Goal: Task Accomplishment & Management: Use online tool/utility

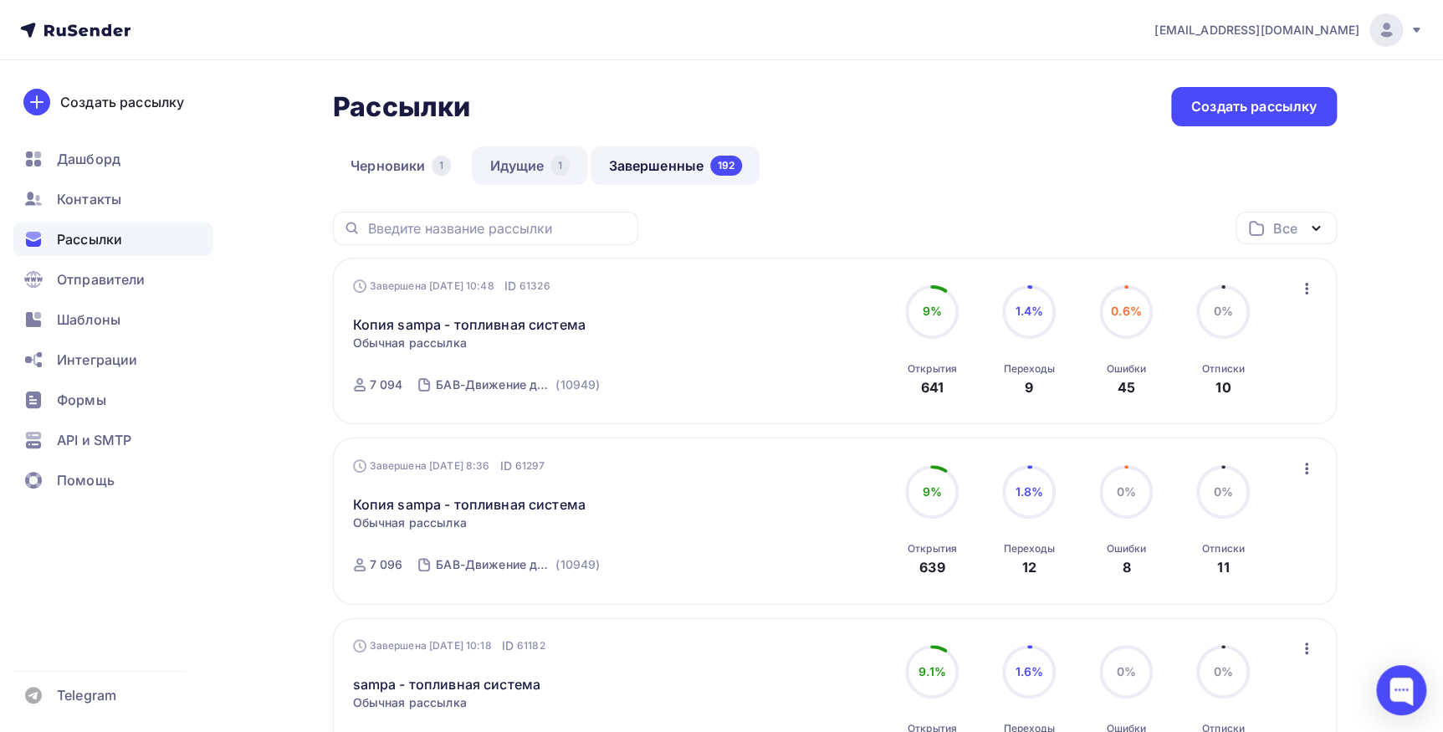
click at [562, 173] on div "1" at bounding box center [559, 166] width 19 height 20
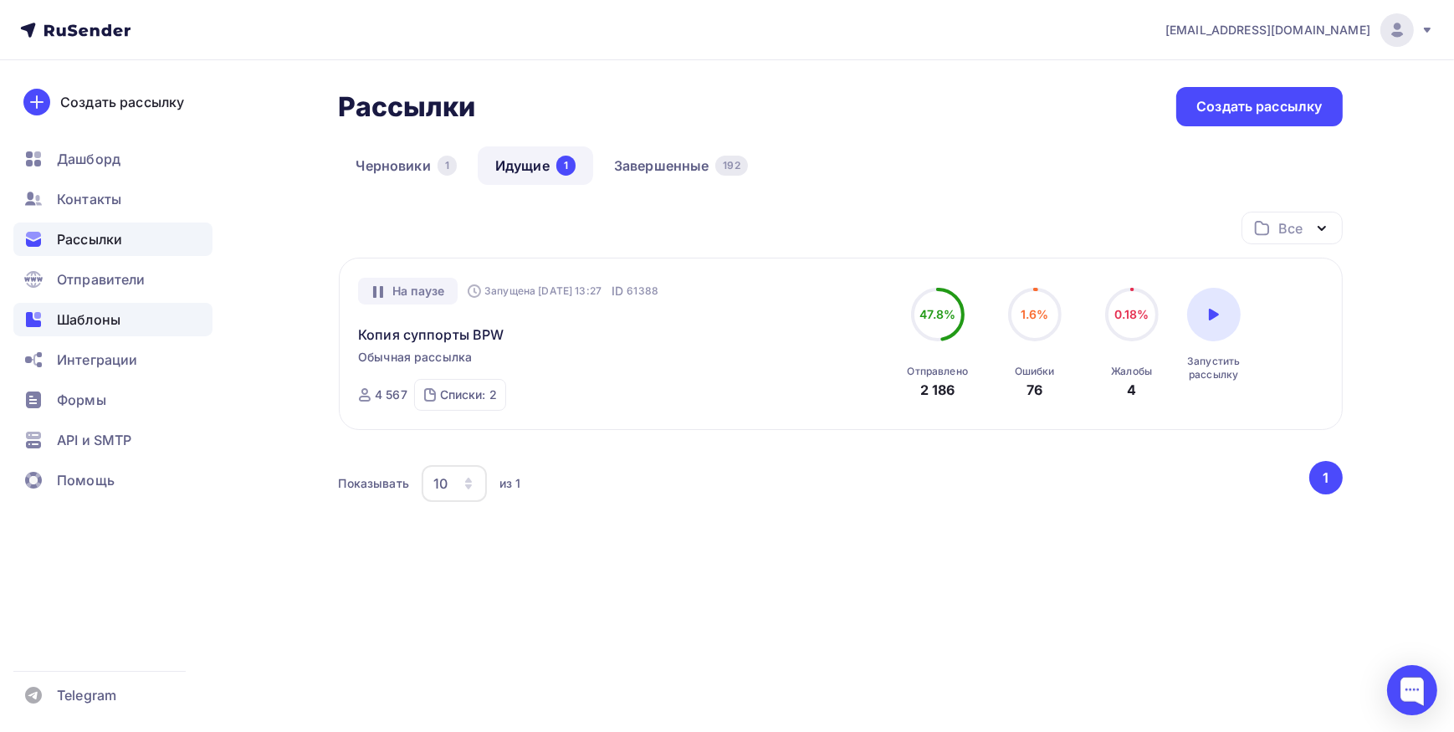
click at [87, 318] on span "Шаблоны" at bounding box center [89, 319] width 64 height 20
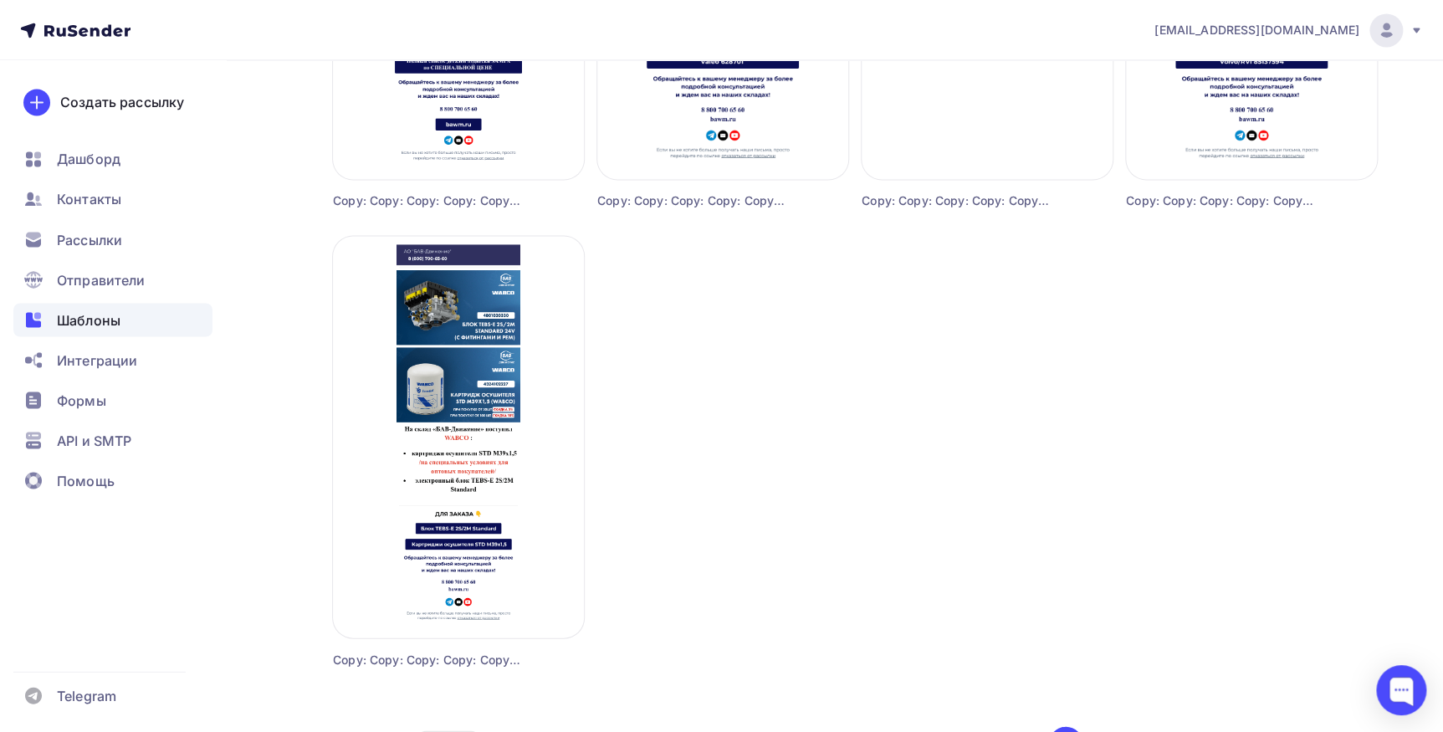
scroll to position [1444, 0]
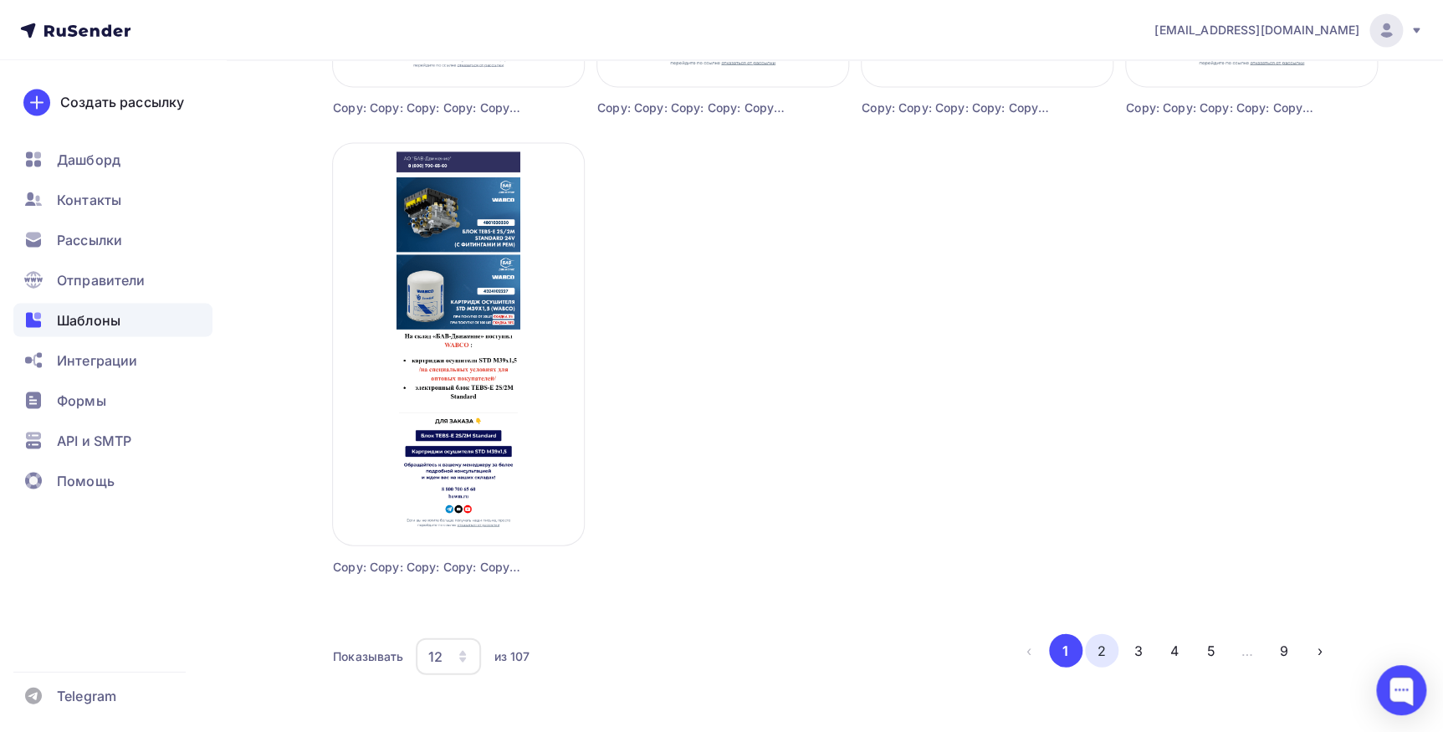
click at [1112, 652] on button "2" at bounding box center [1101, 649] width 33 height 33
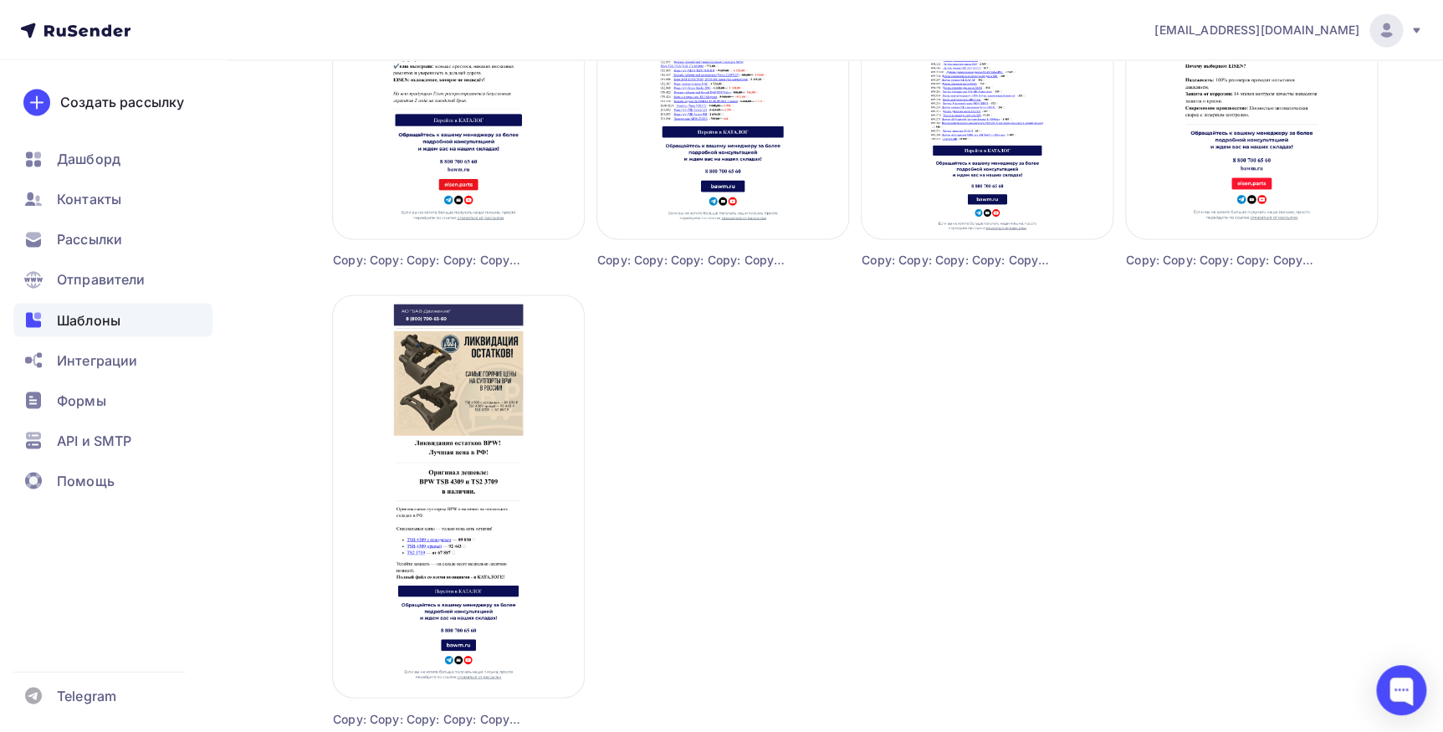
scroll to position [1475, 0]
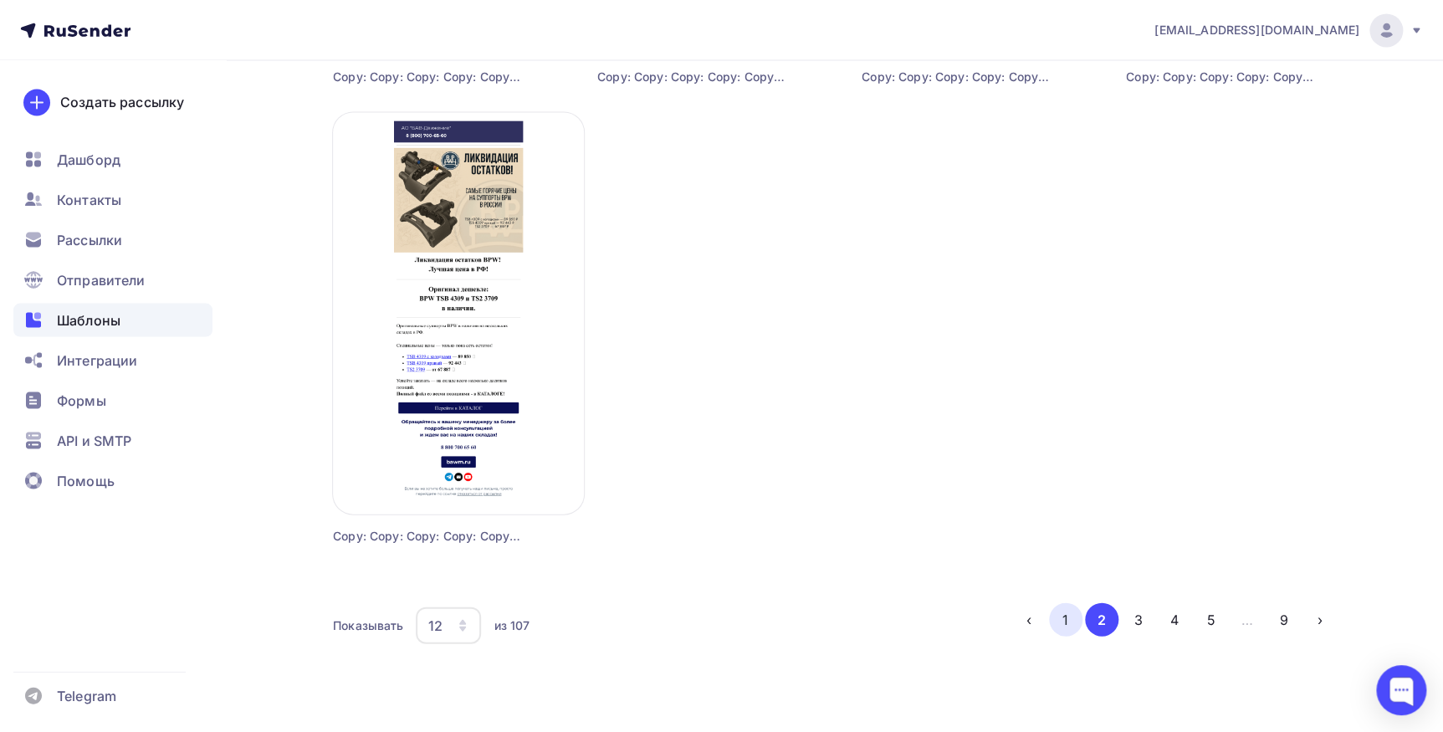
click at [1051, 623] on button "1" at bounding box center [1065, 618] width 33 height 33
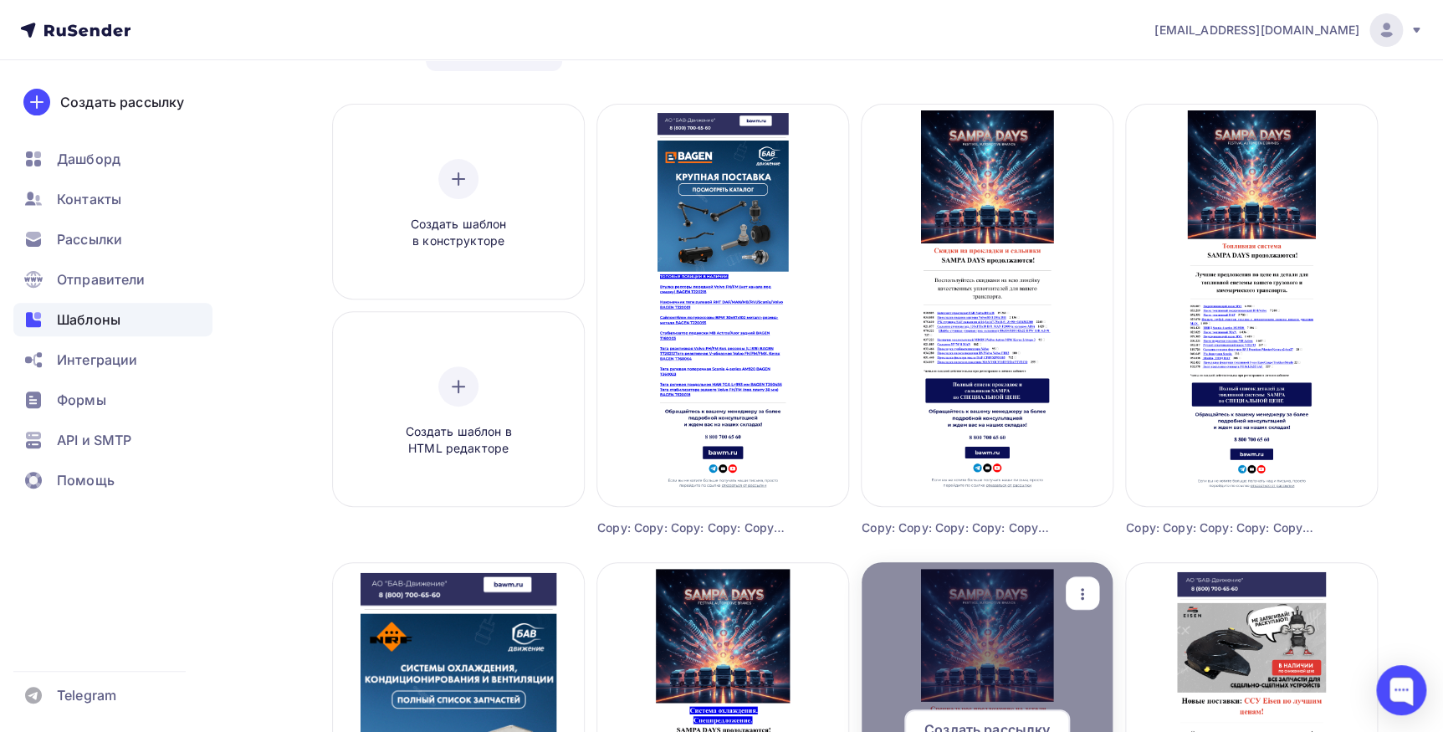
scroll to position [107, 0]
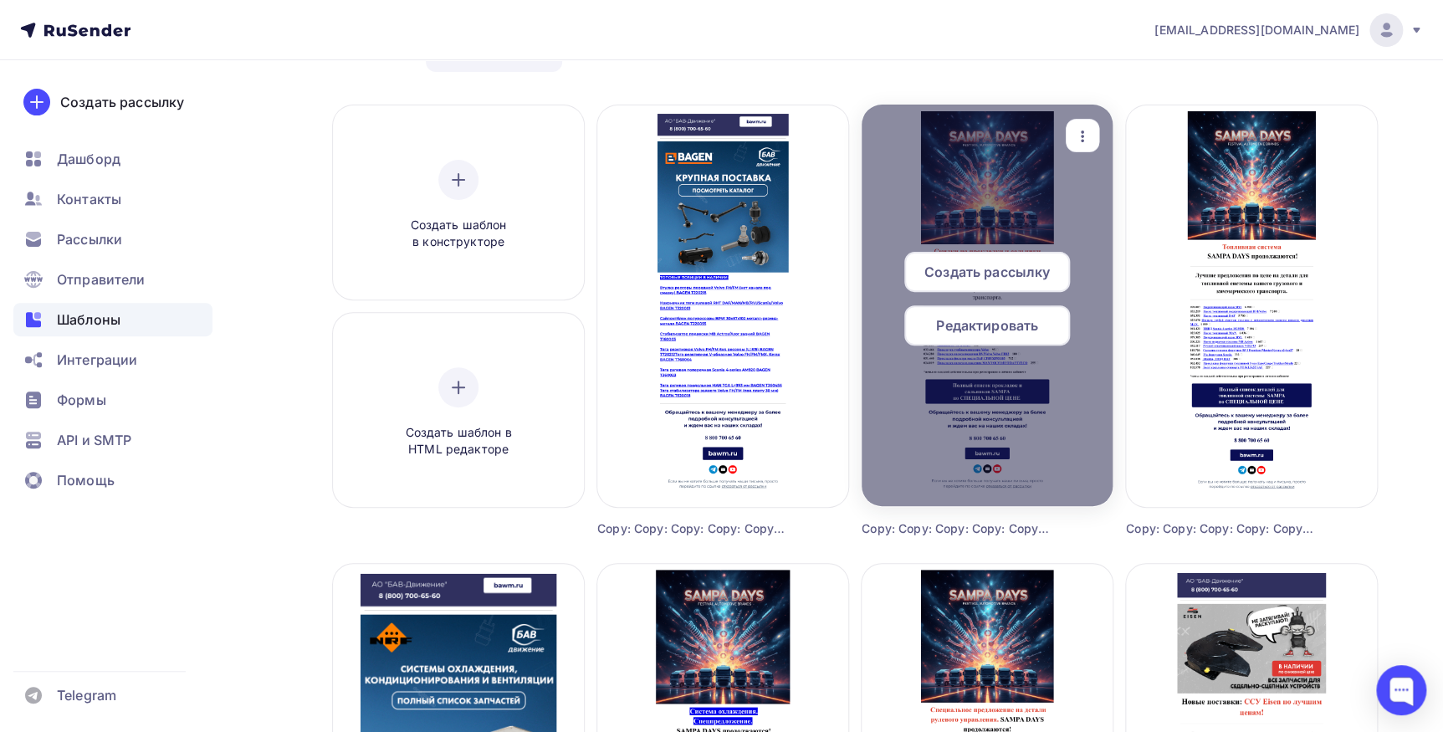
click at [1078, 114] on div at bounding box center [986, 305] width 251 height 401
click at [1080, 130] on icon "button" at bounding box center [1082, 136] width 20 height 20
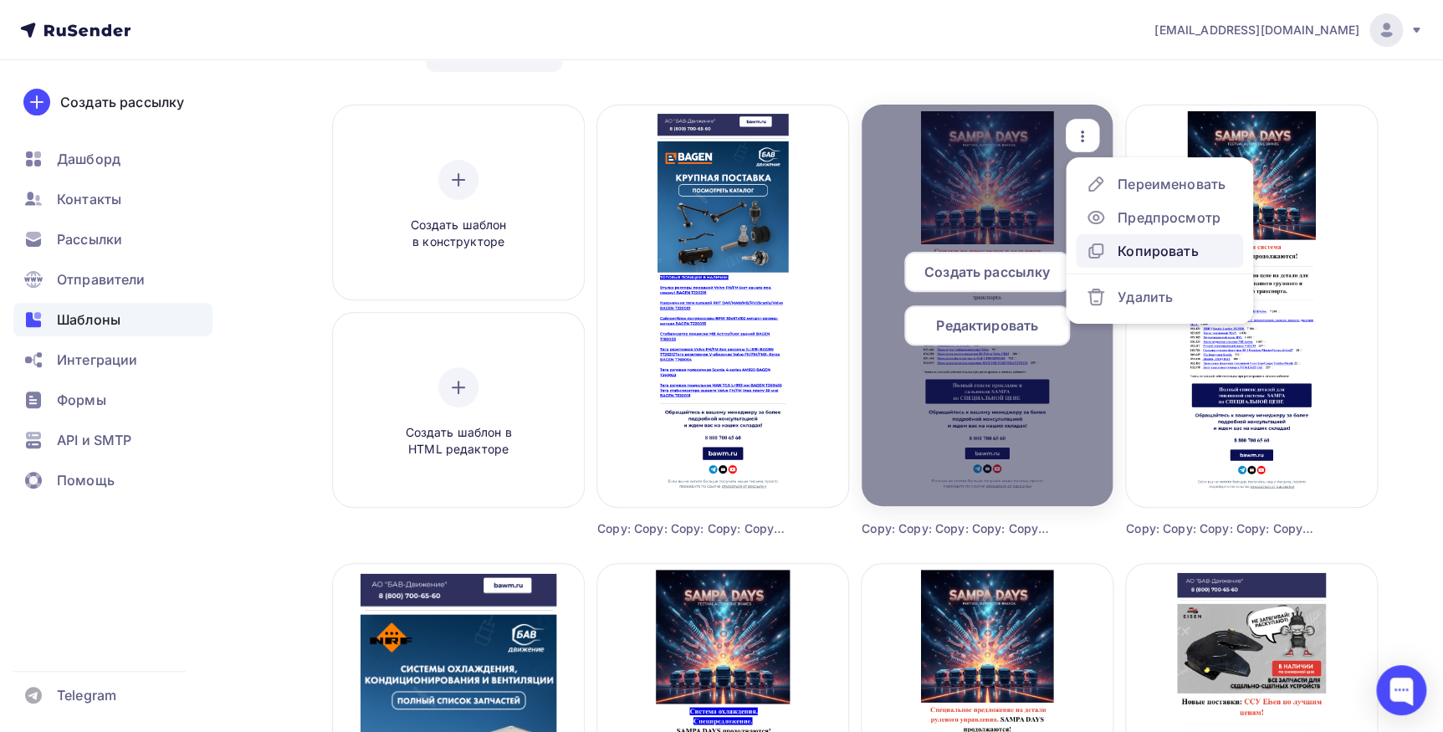
click at [1152, 252] on div "Копировать" at bounding box center [1157, 251] width 80 height 20
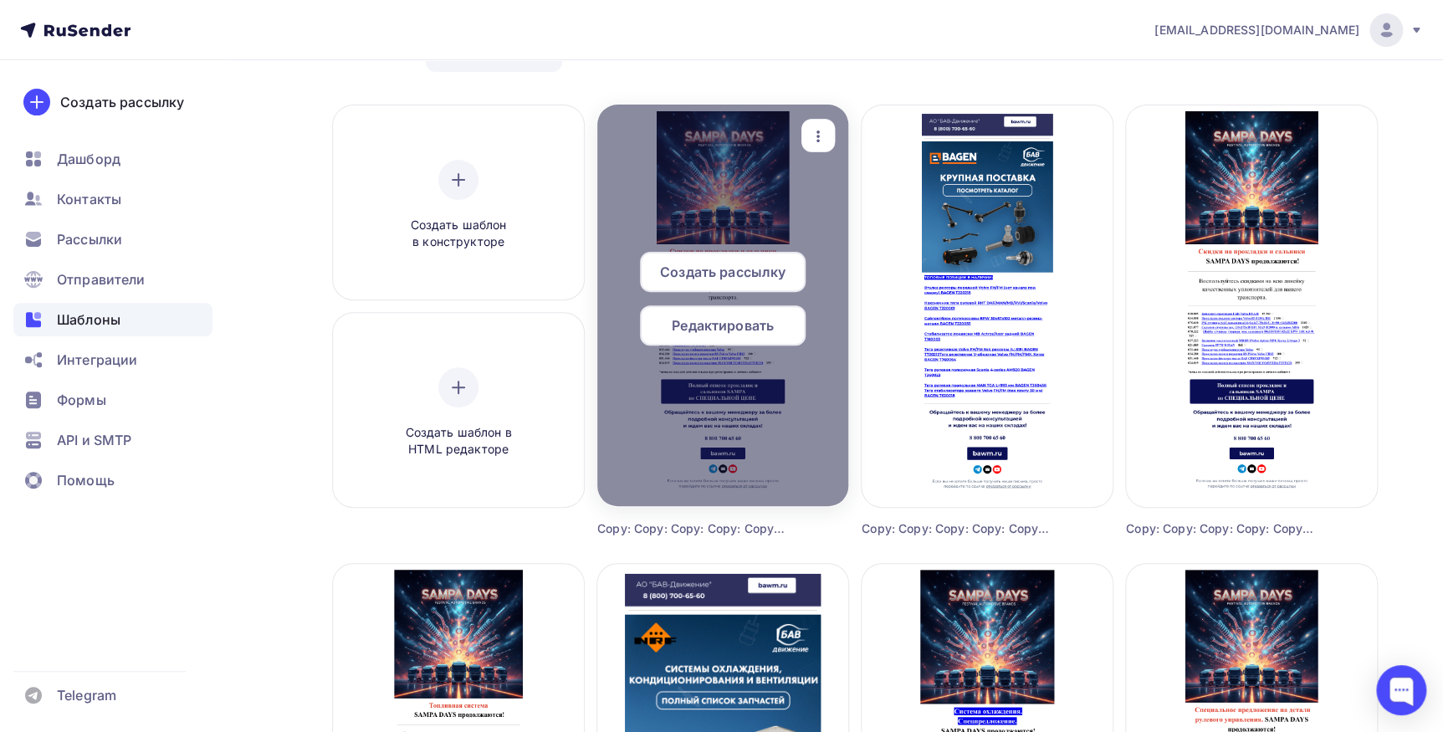
click at [757, 324] on span "Редактировать" at bounding box center [723, 325] width 102 height 20
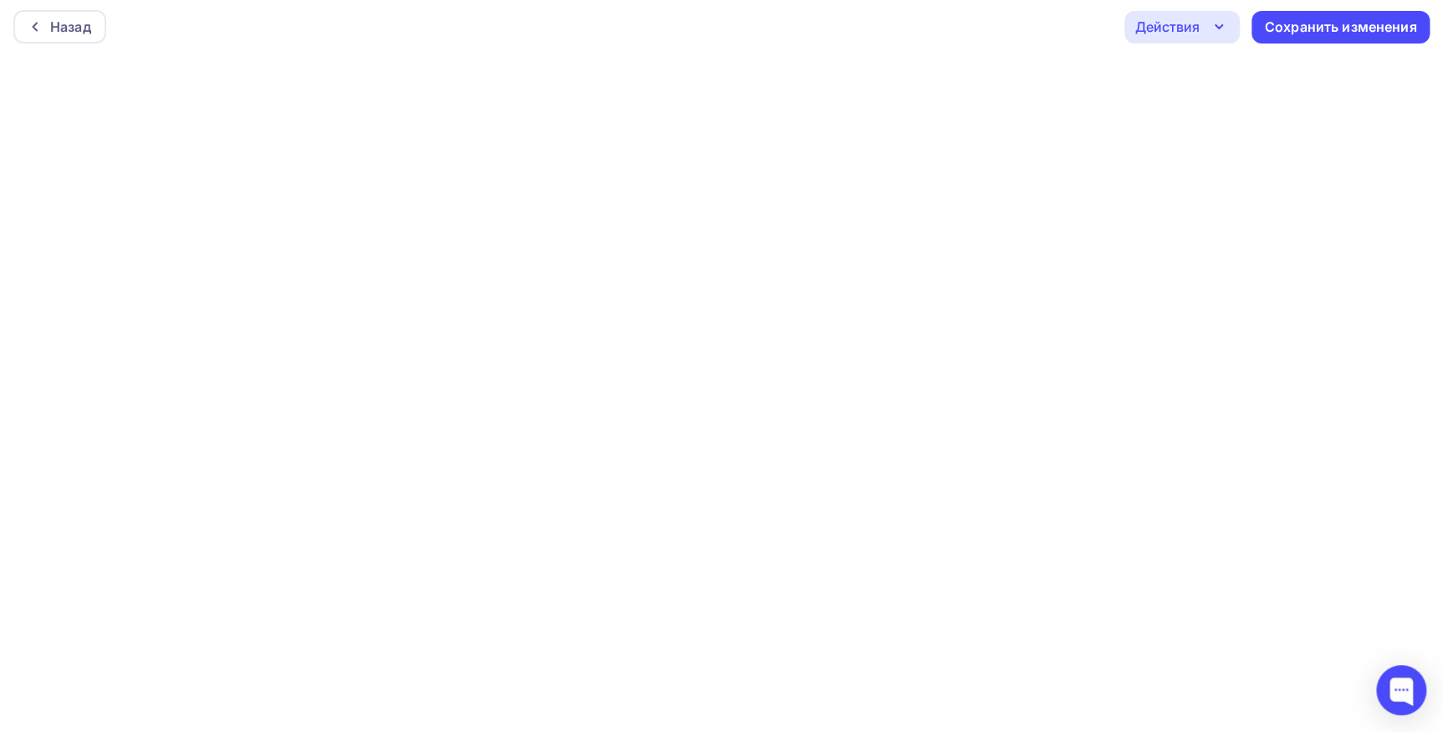
scroll to position [4, 0]
click at [1299, 23] on div "Сохранить изменения" at bounding box center [1341, 26] width 152 height 19
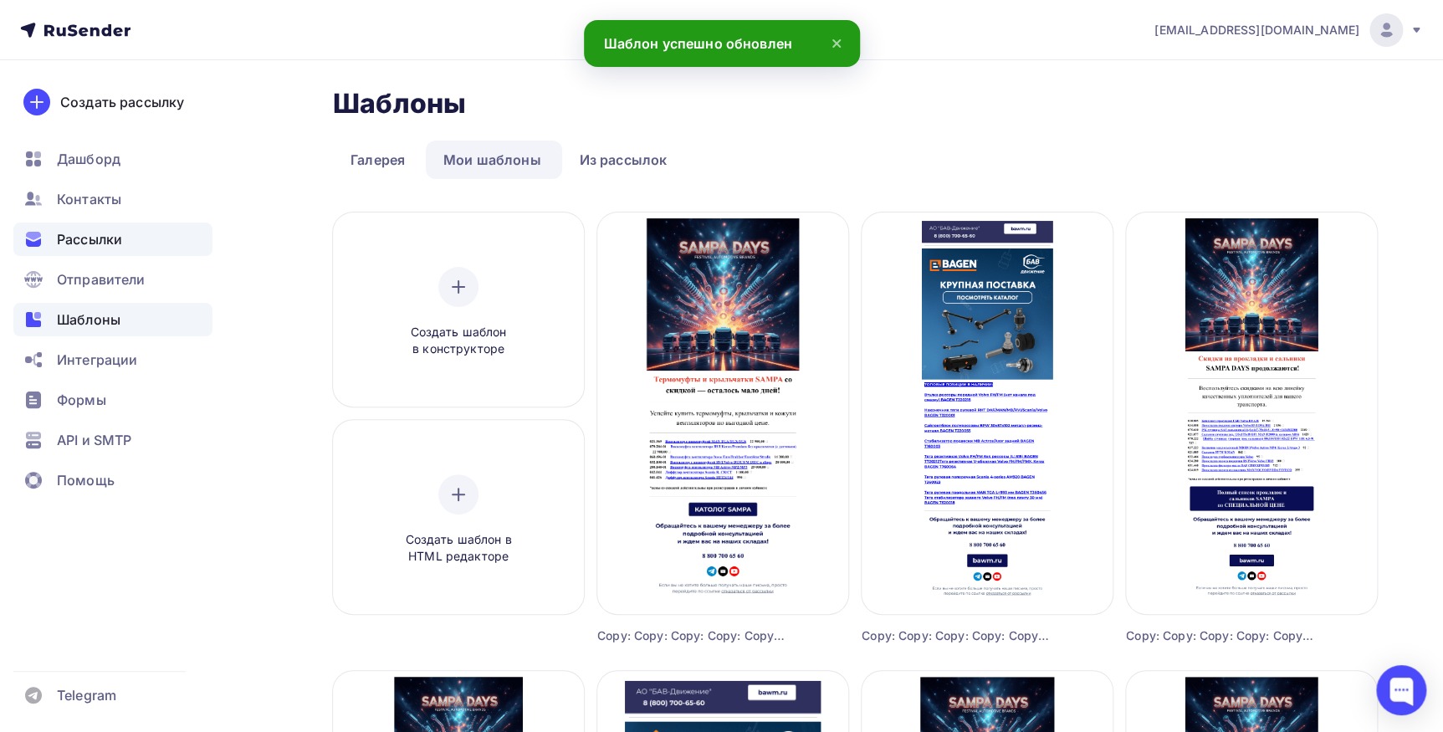
click at [81, 238] on span "Рассылки" at bounding box center [89, 239] width 65 height 20
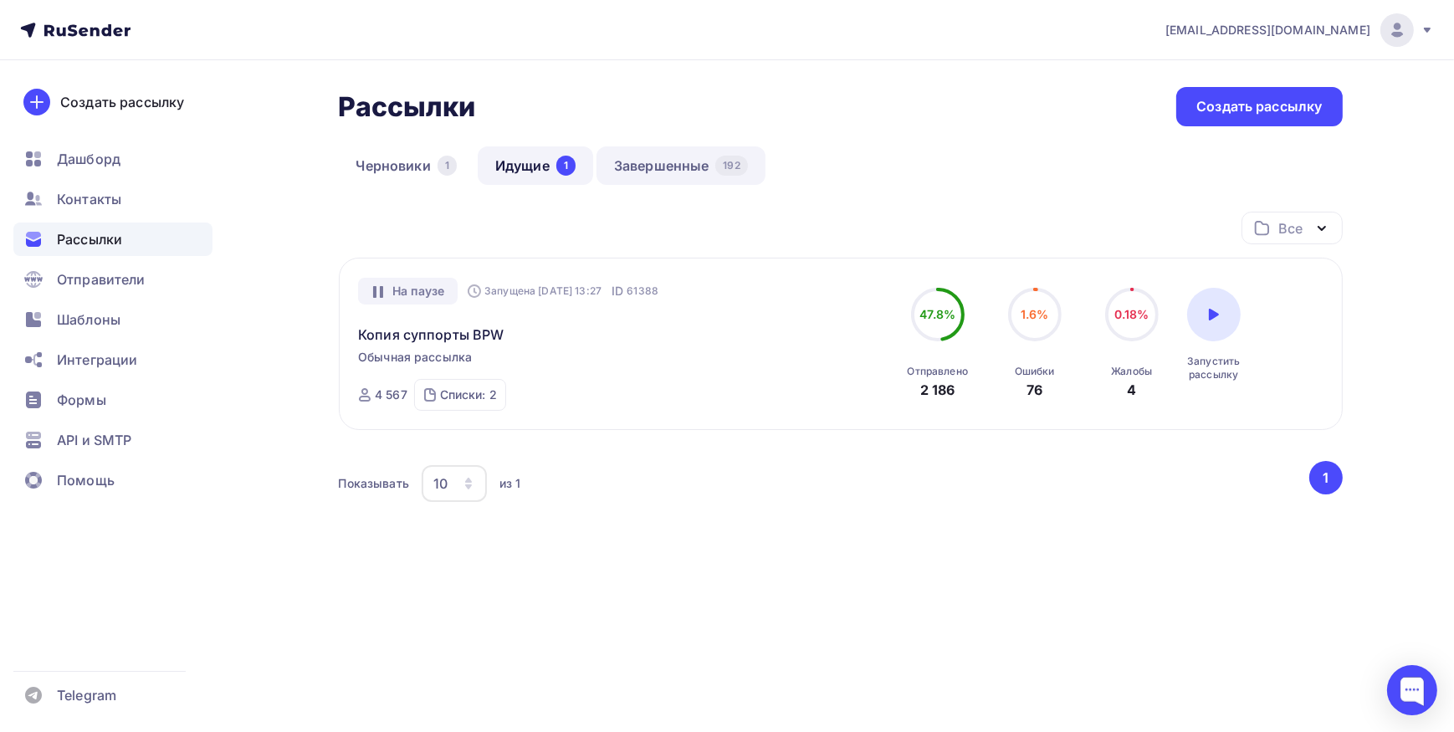
click at [662, 167] on link "Завершенные 192" at bounding box center [680, 165] width 169 height 38
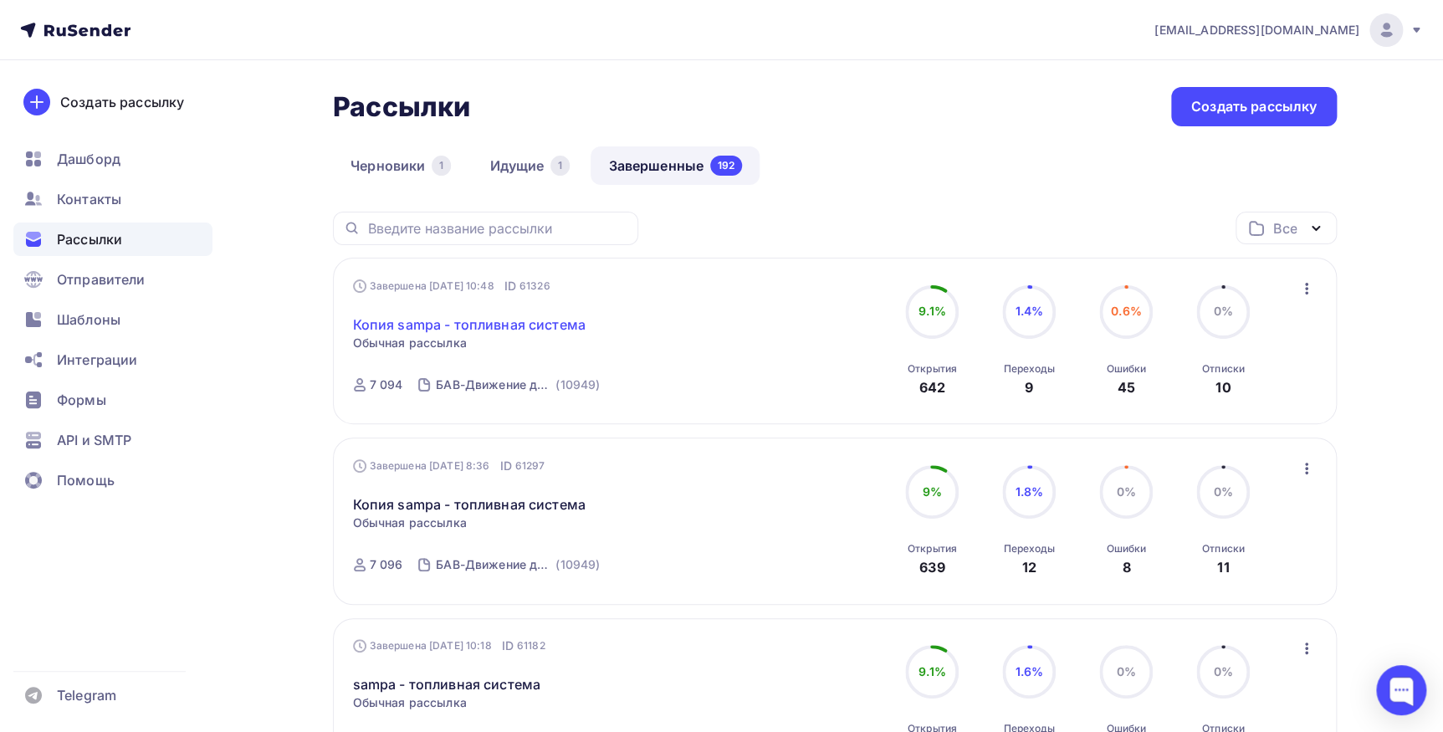
click at [544, 324] on link "Копия sampa - топливная система" at bounding box center [469, 324] width 233 height 20
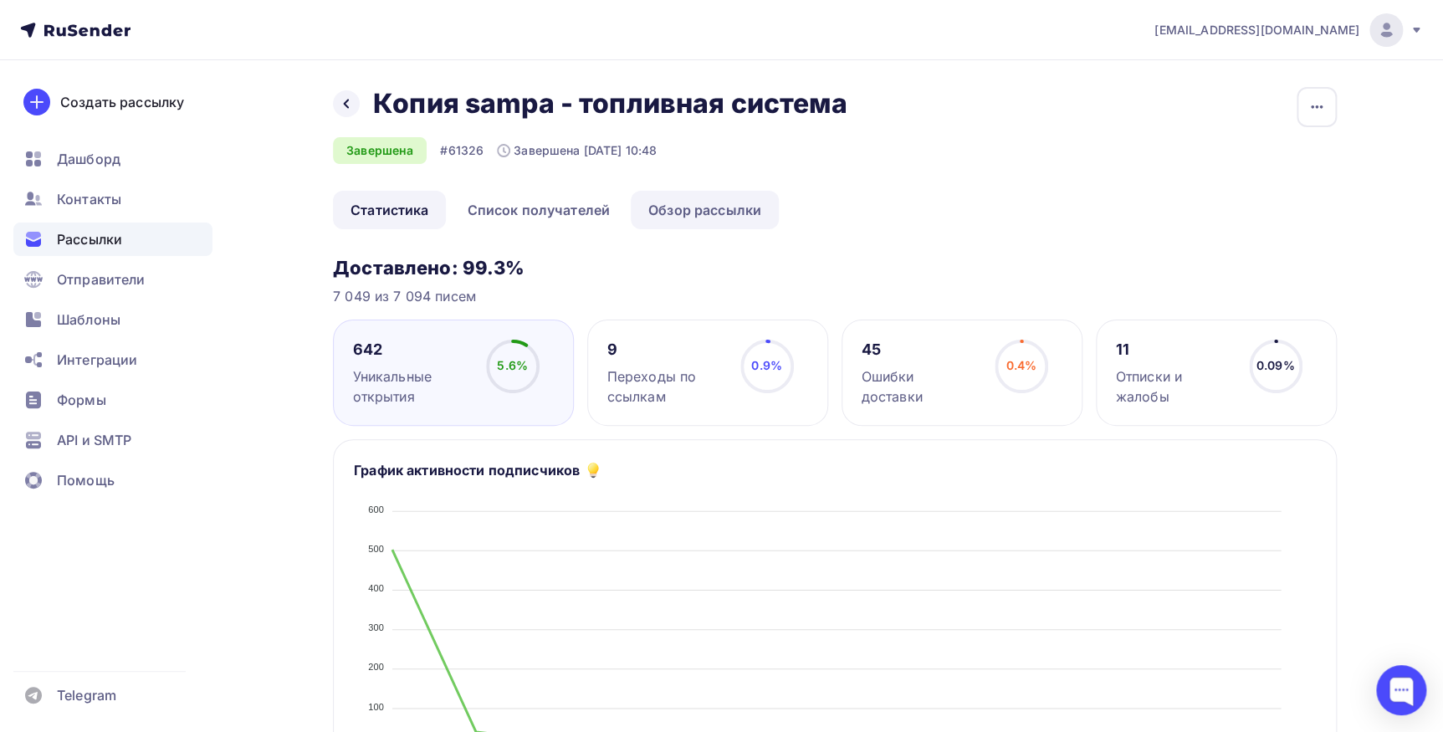
click at [722, 212] on link "Обзор рассылки" at bounding box center [705, 210] width 148 height 38
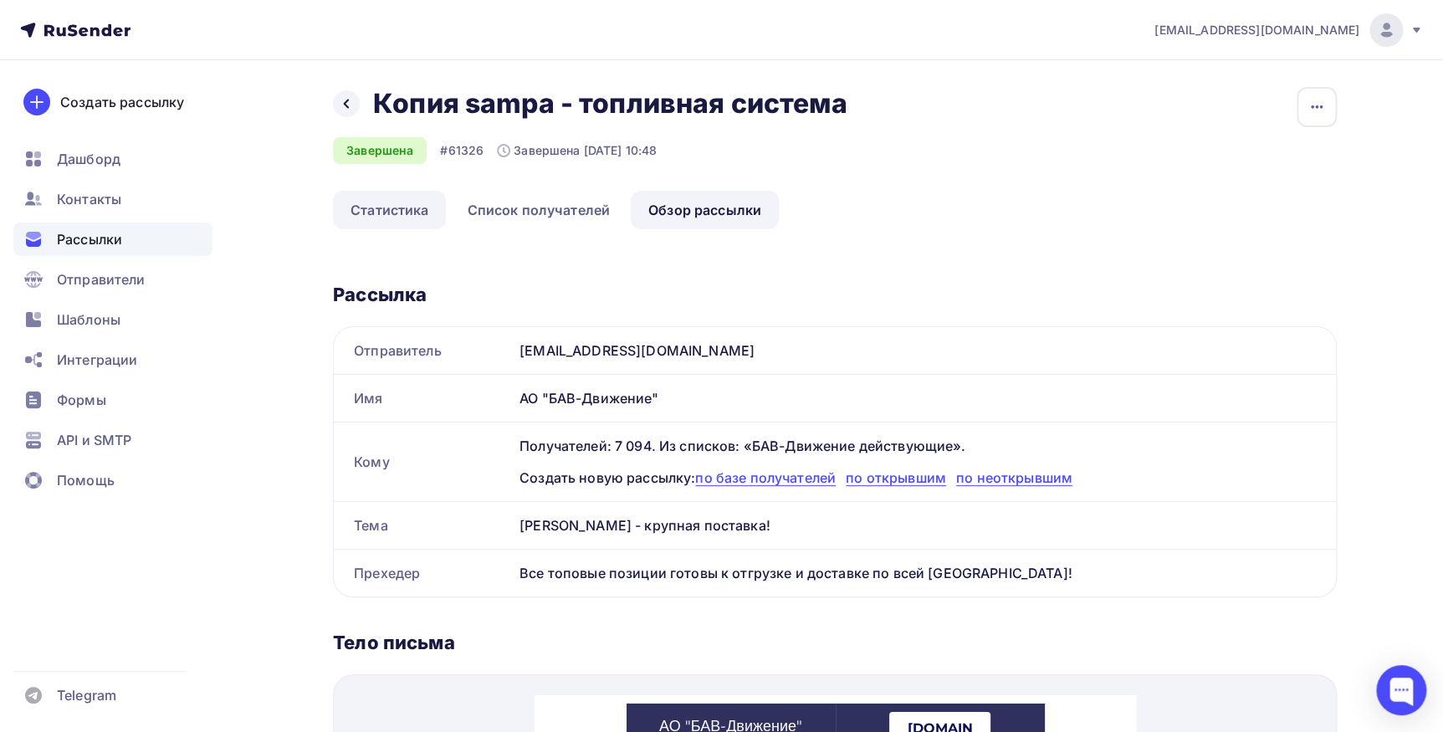
click at [376, 208] on link "Статистика" at bounding box center [389, 210] width 113 height 38
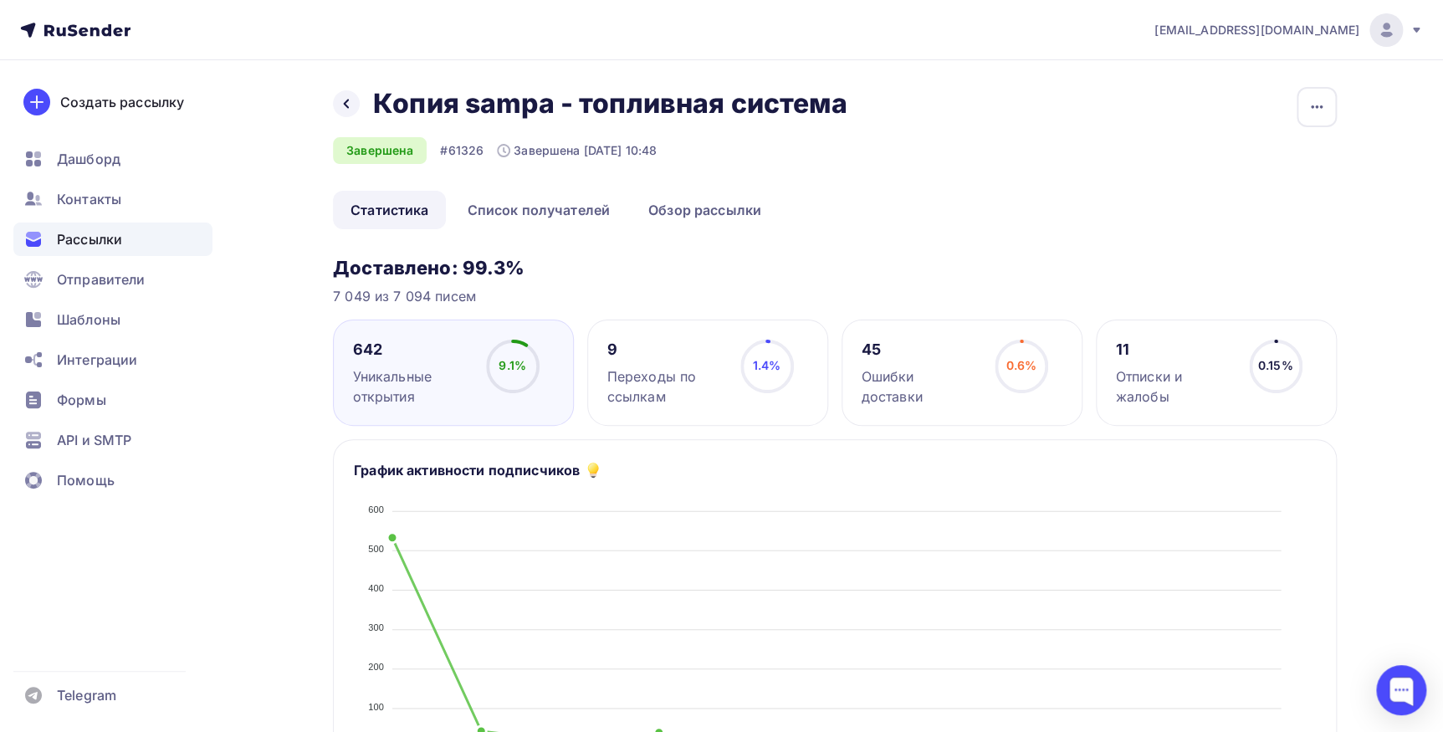
click at [344, 114] on div at bounding box center [346, 103] width 27 height 27
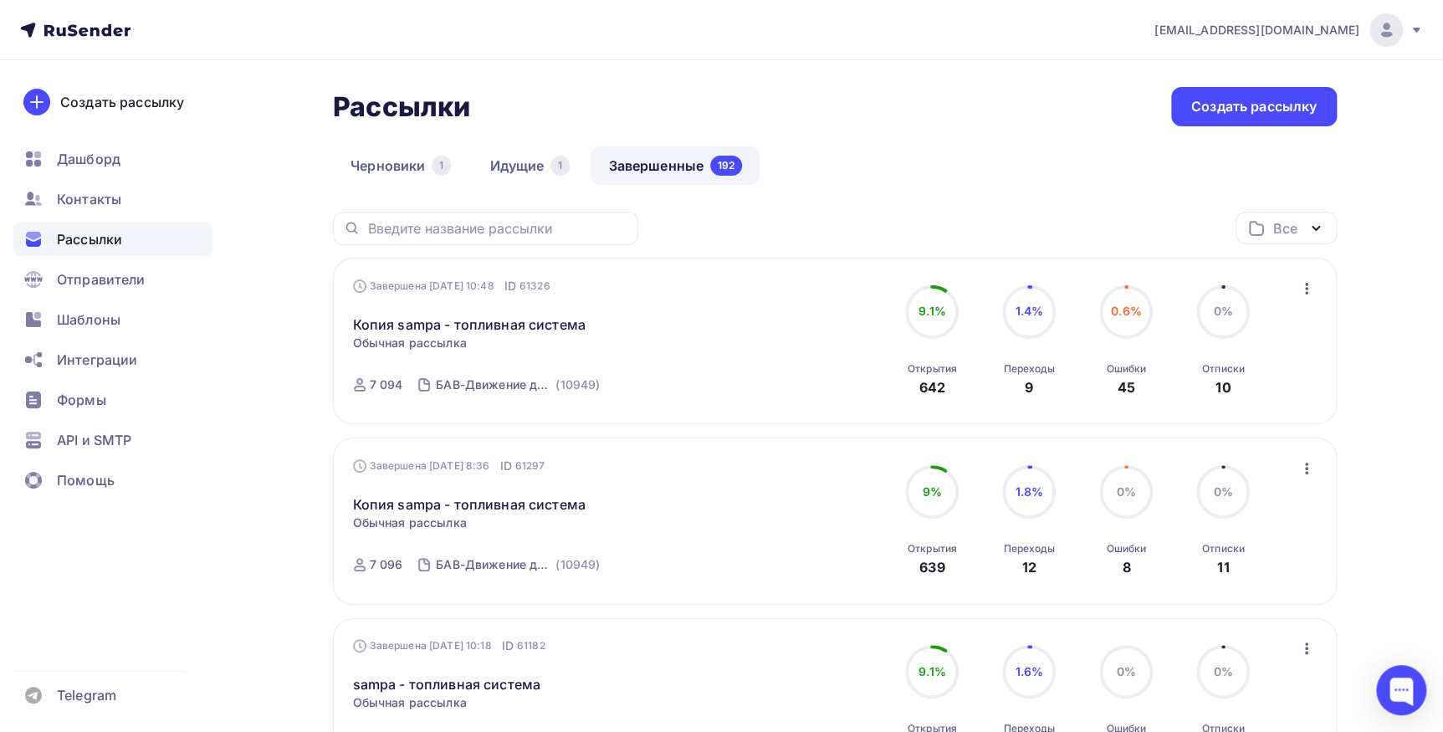
click at [1311, 468] on icon "button" at bounding box center [1306, 468] width 20 height 20
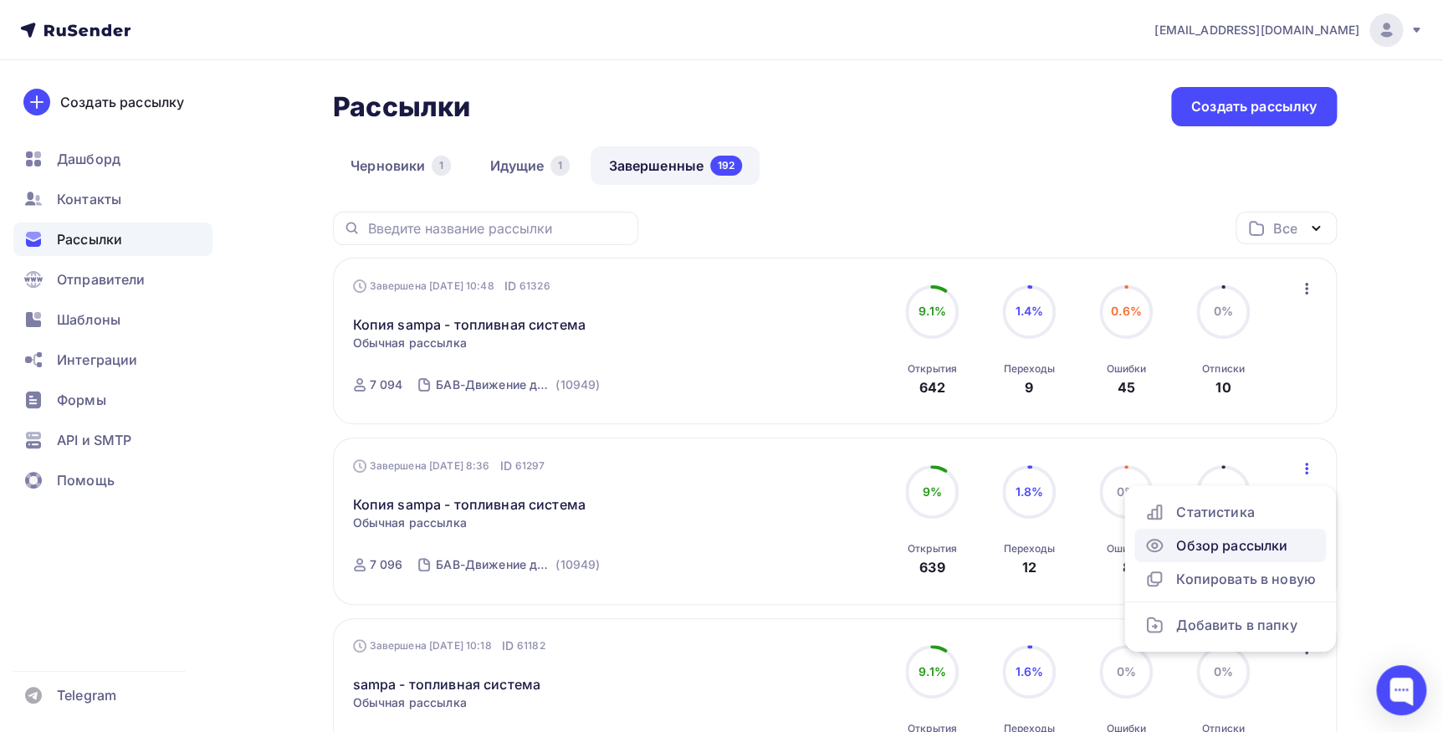
click at [1291, 539] on div "Обзор рассылки" at bounding box center [1229, 545] width 171 height 20
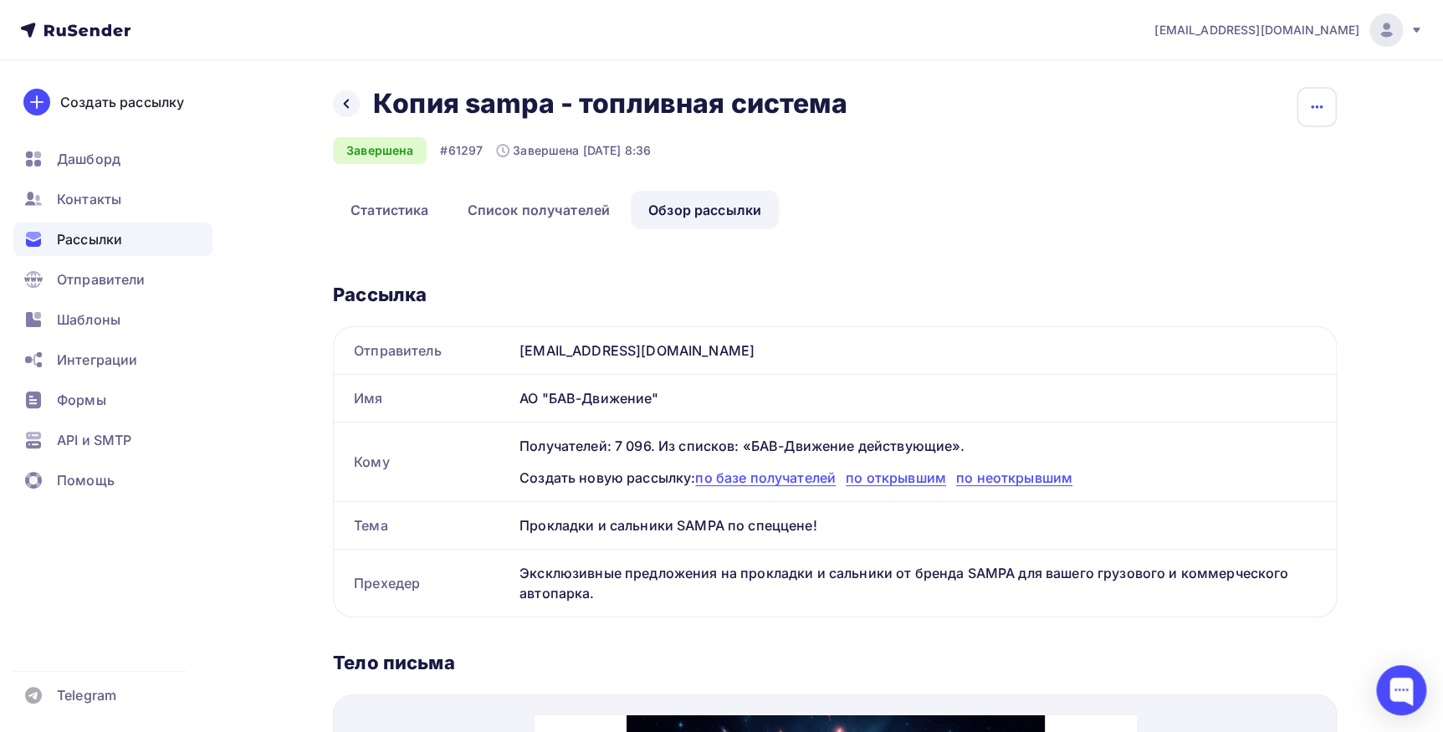
click at [1312, 105] on icon "button" at bounding box center [1316, 107] width 20 height 20
click at [1255, 156] on div "Копировать" at bounding box center [1253, 160] width 161 height 20
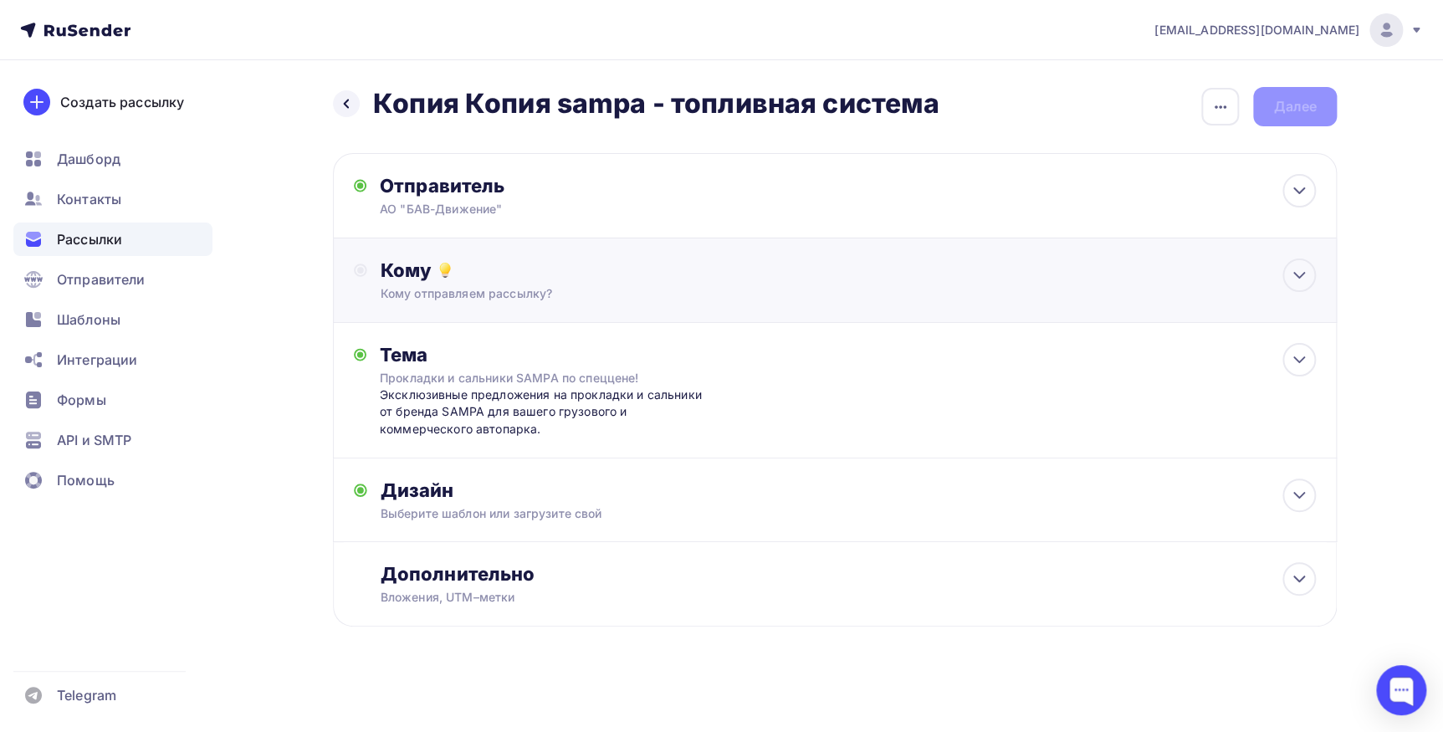
click at [618, 318] on div "Кому Кому отправляем рассылку? Списки получателей Выберите список Все списки id…" at bounding box center [835, 280] width 1004 height 84
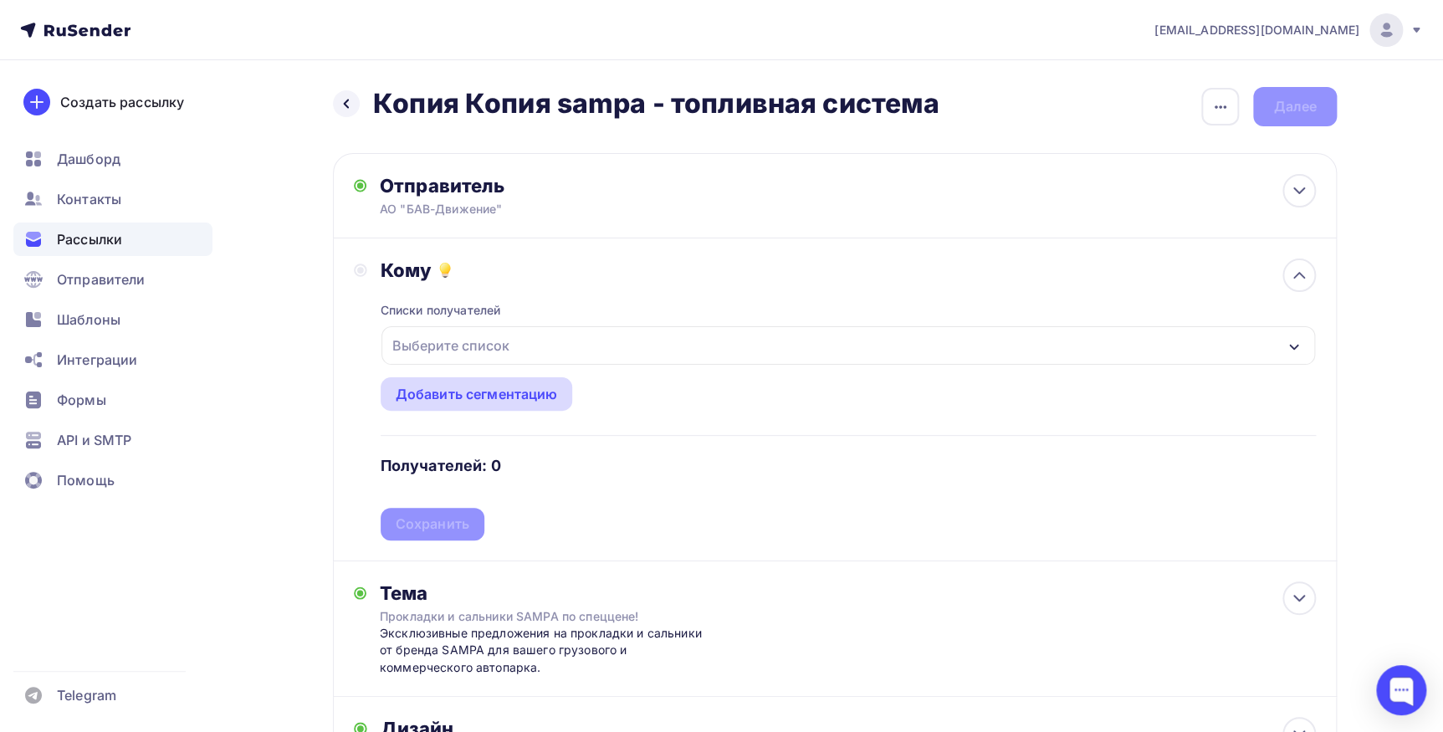
click at [464, 401] on div "Добавить сегментацию" at bounding box center [477, 394] width 162 height 20
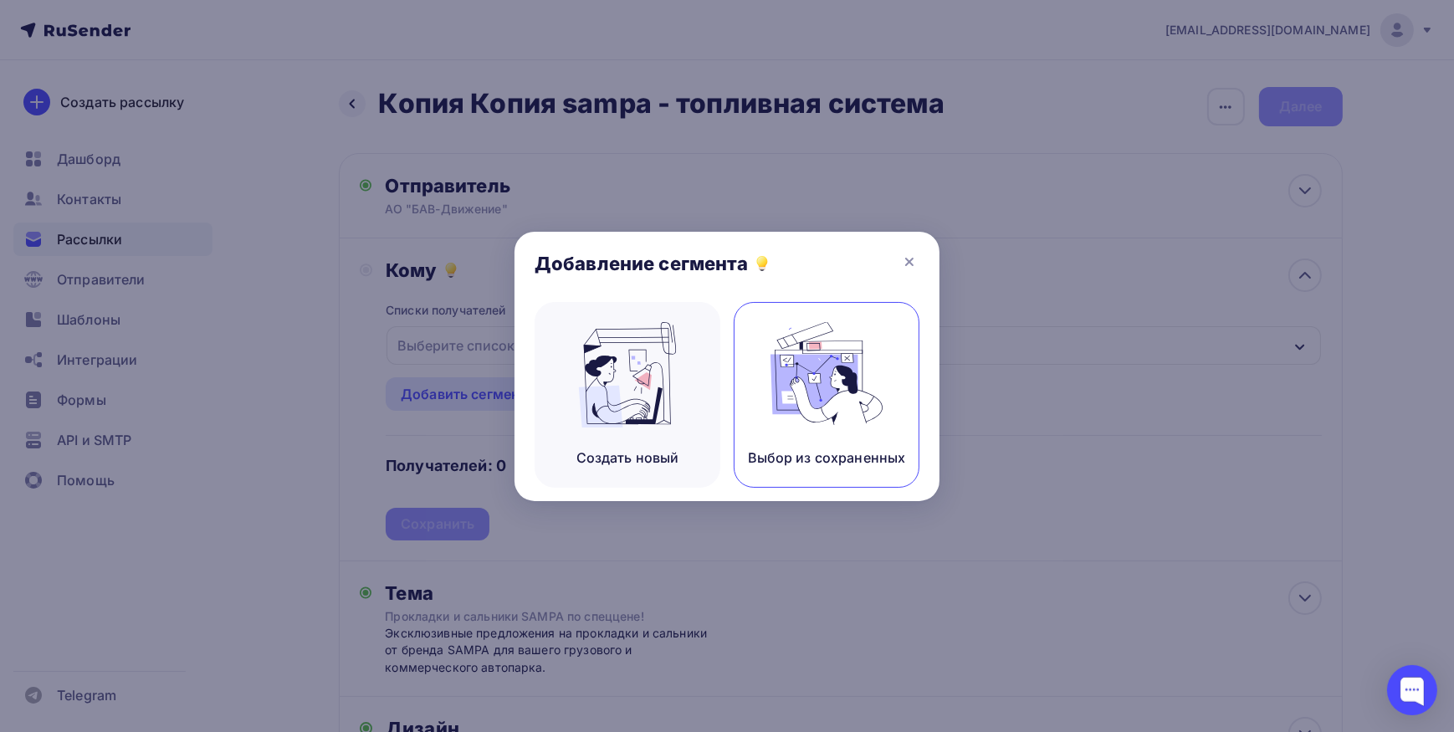
click at [817, 421] on img at bounding box center [826, 374] width 112 height 105
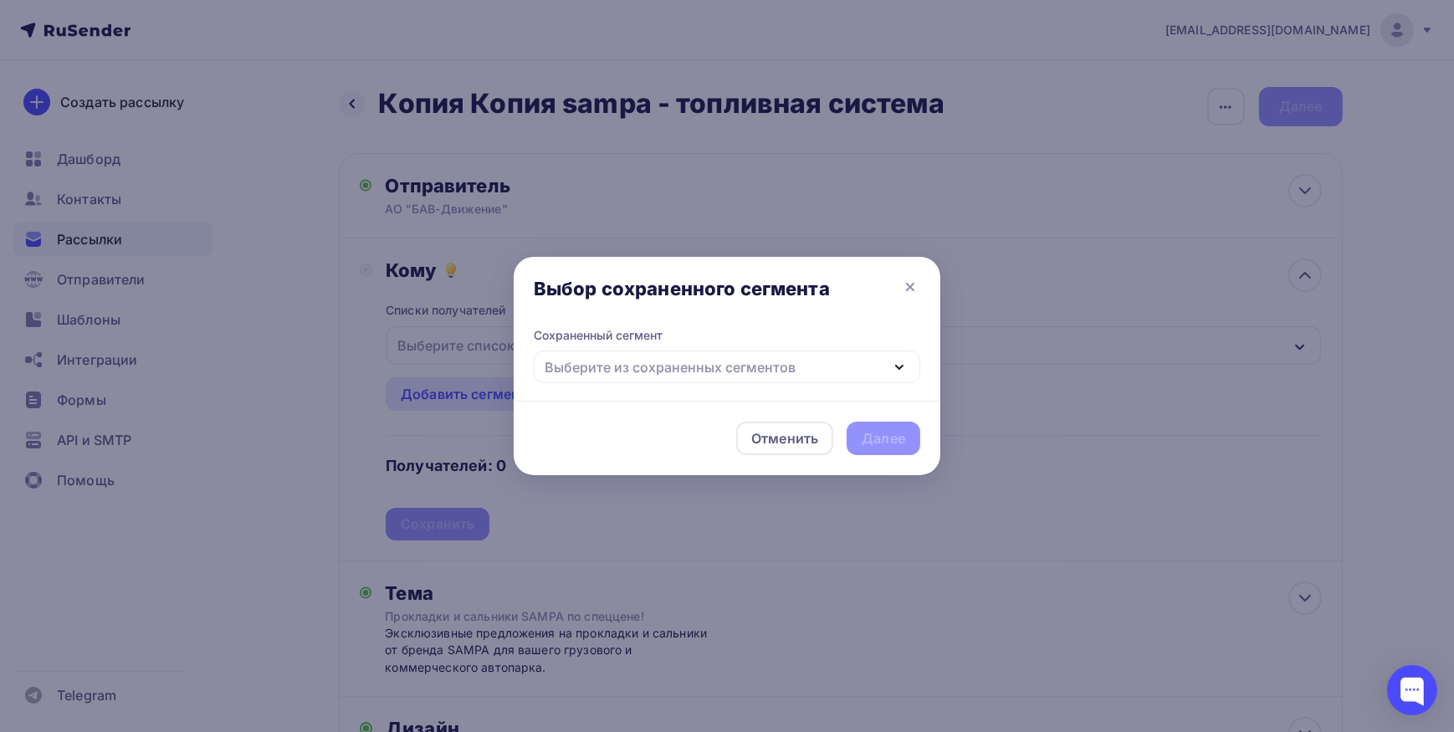
click at [839, 364] on div "Выберите из сохраненных сегментов" at bounding box center [727, 366] width 386 height 33
click at [794, 359] on div "Выберите из сохраненных сегментов" at bounding box center [727, 366] width 386 height 33
drag, startPoint x: 863, startPoint y: 311, endPoint x: 870, endPoint y: 305, distance: 8.9
click at [862, 311] on div "Выбор сохраненного сегмента" at bounding box center [727, 292] width 427 height 70
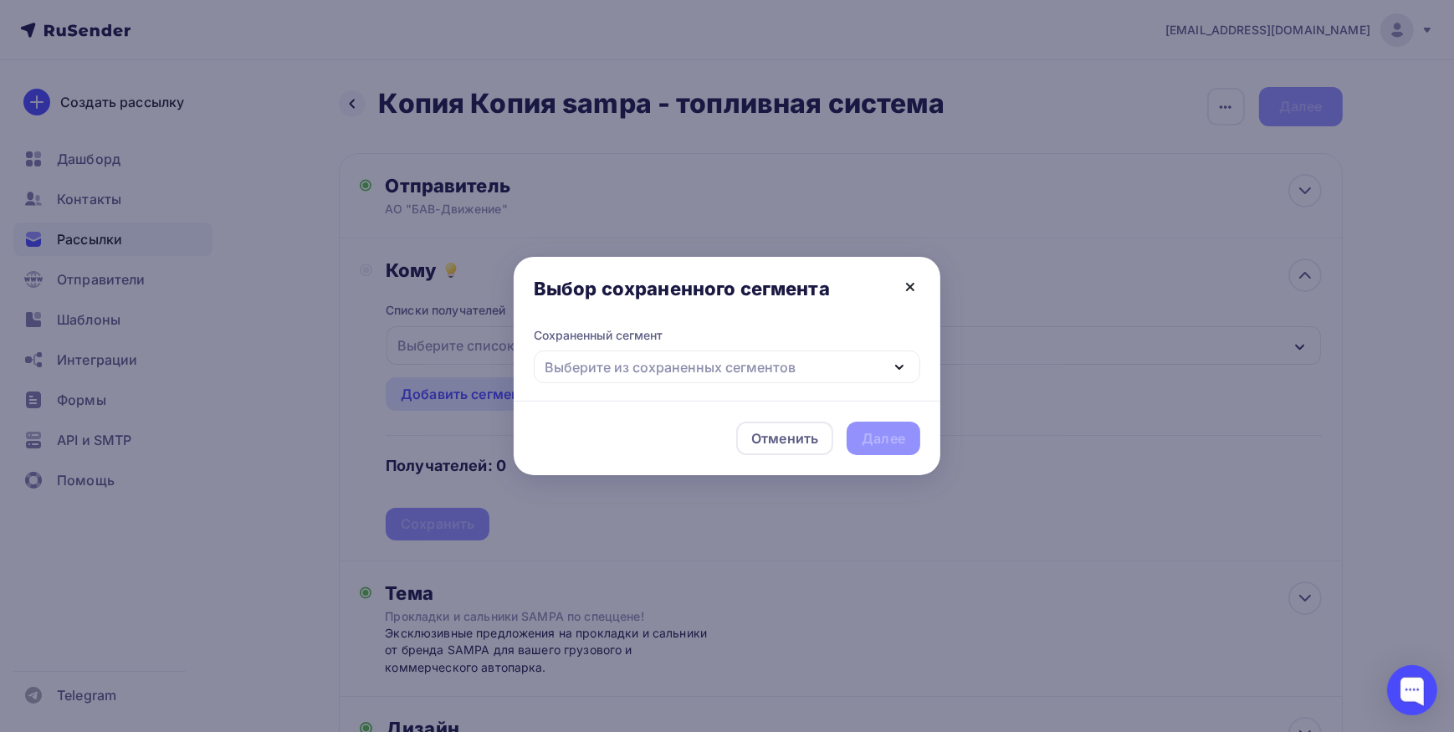
click at [915, 285] on icon at bounding box center [910, 287] width 20 height 20
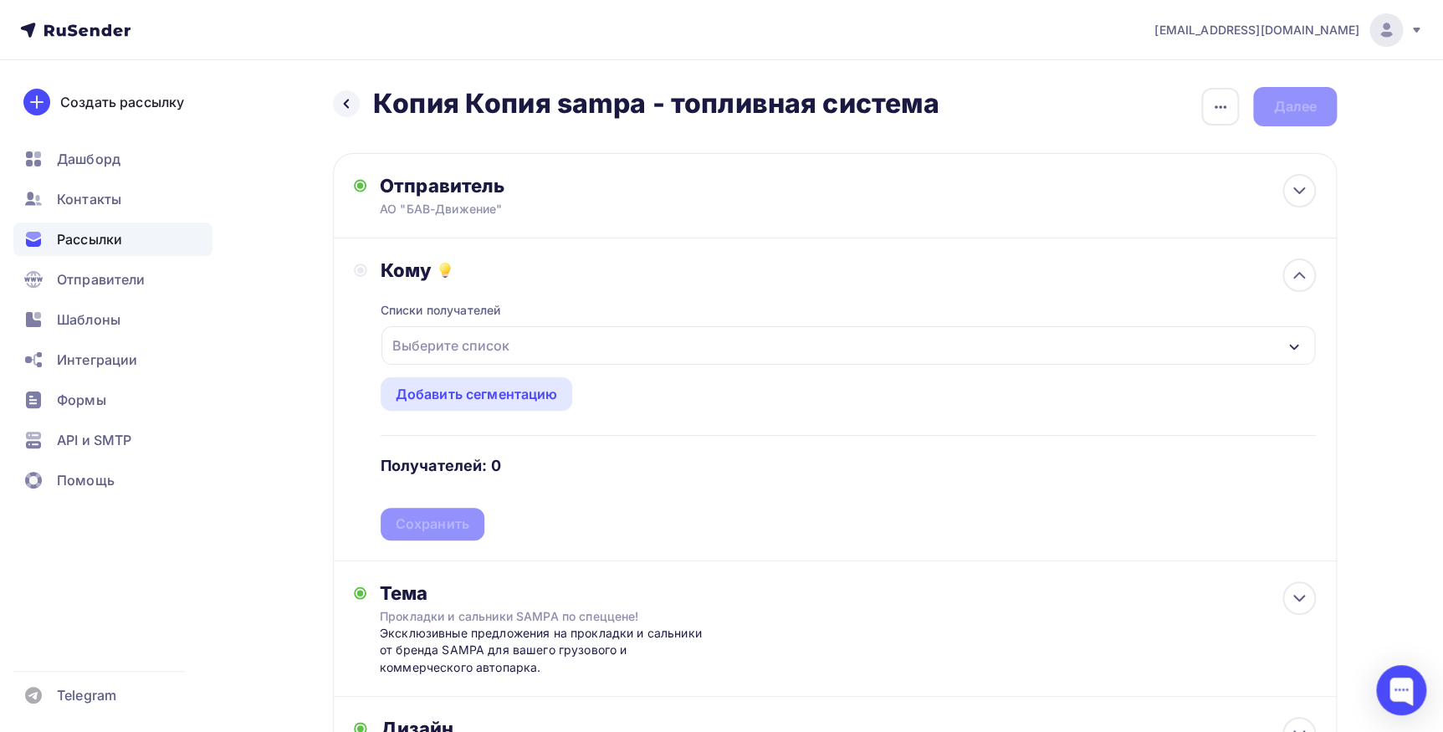
click at [559, 351] on div "Выберите список" at bounding box center [847, 345] width 933 height 38
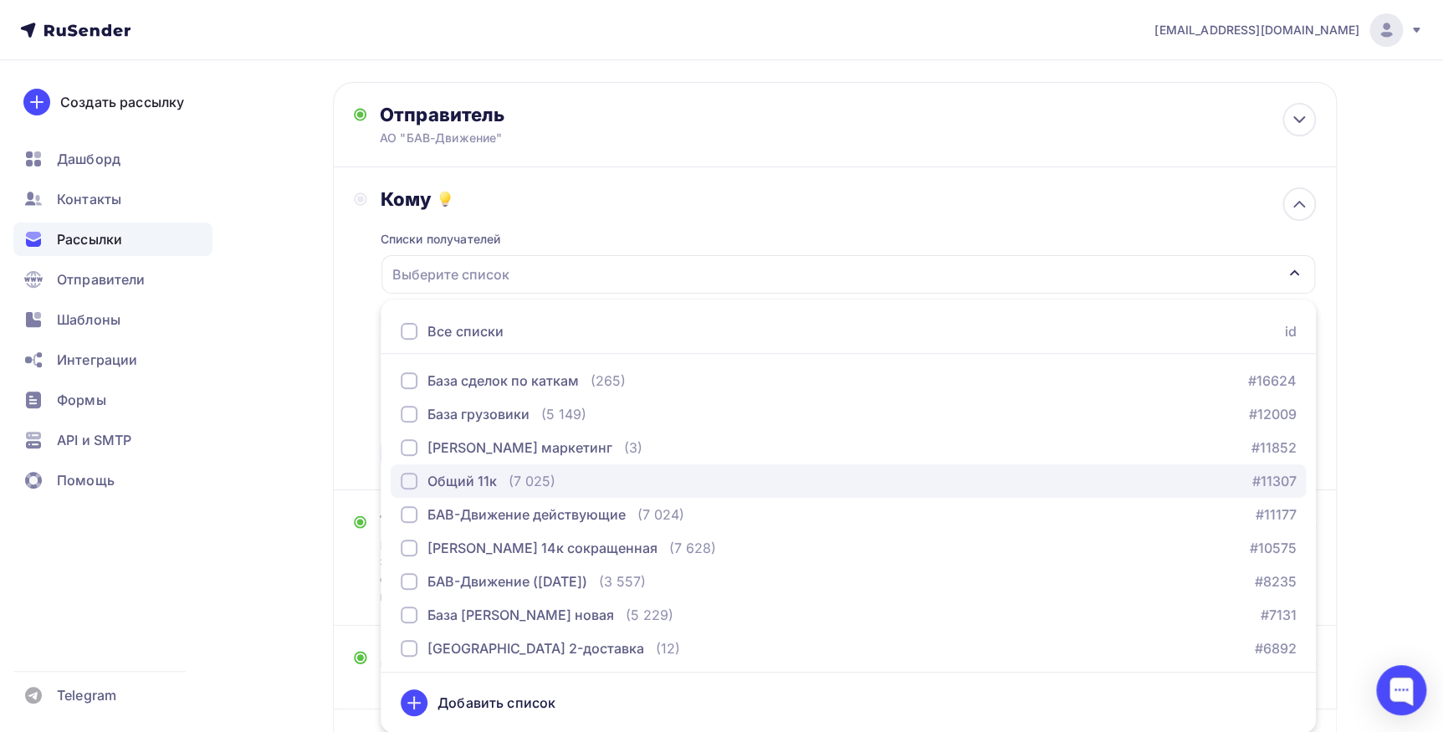
scroll to position [227, 0]
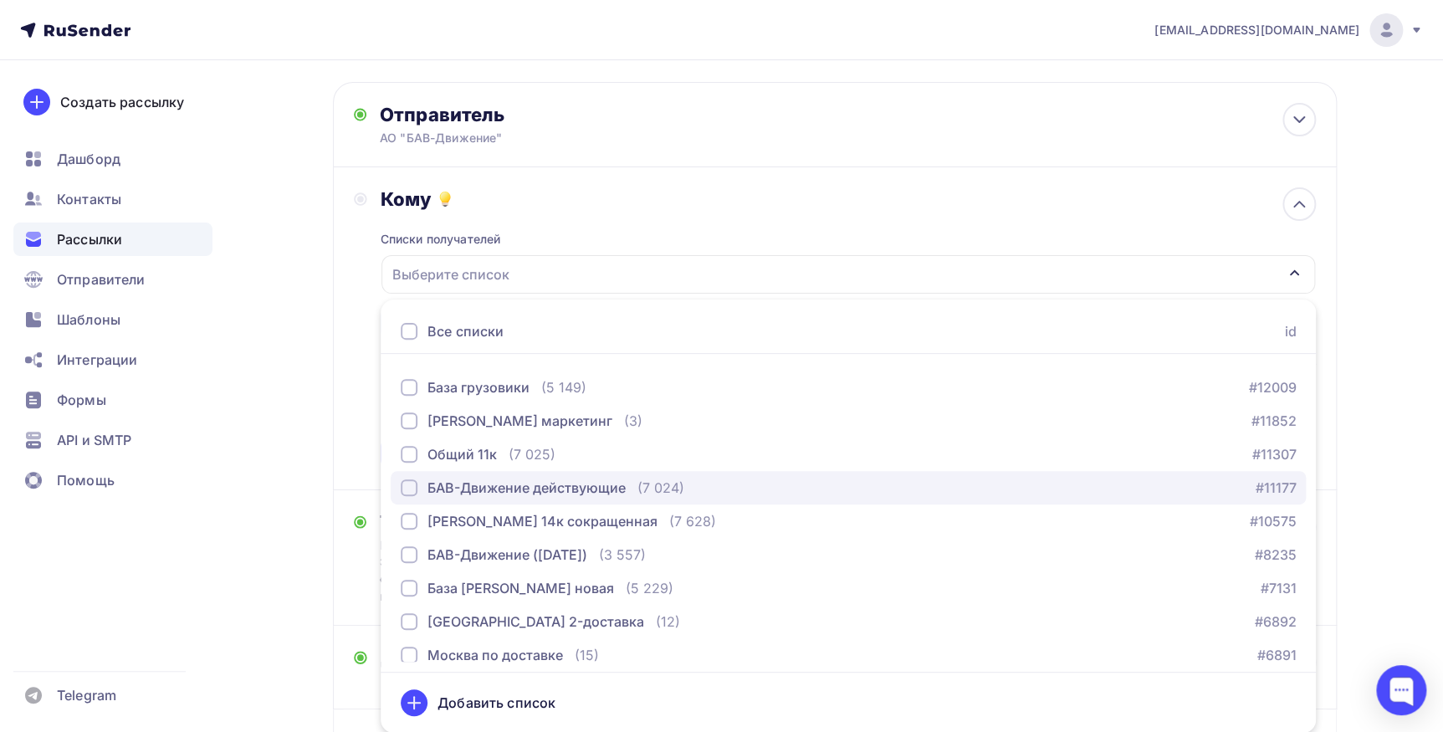
click at [616, 491] on div "БАВ-Движение действующие" at bounding box center [526, 488] width 198 height 20
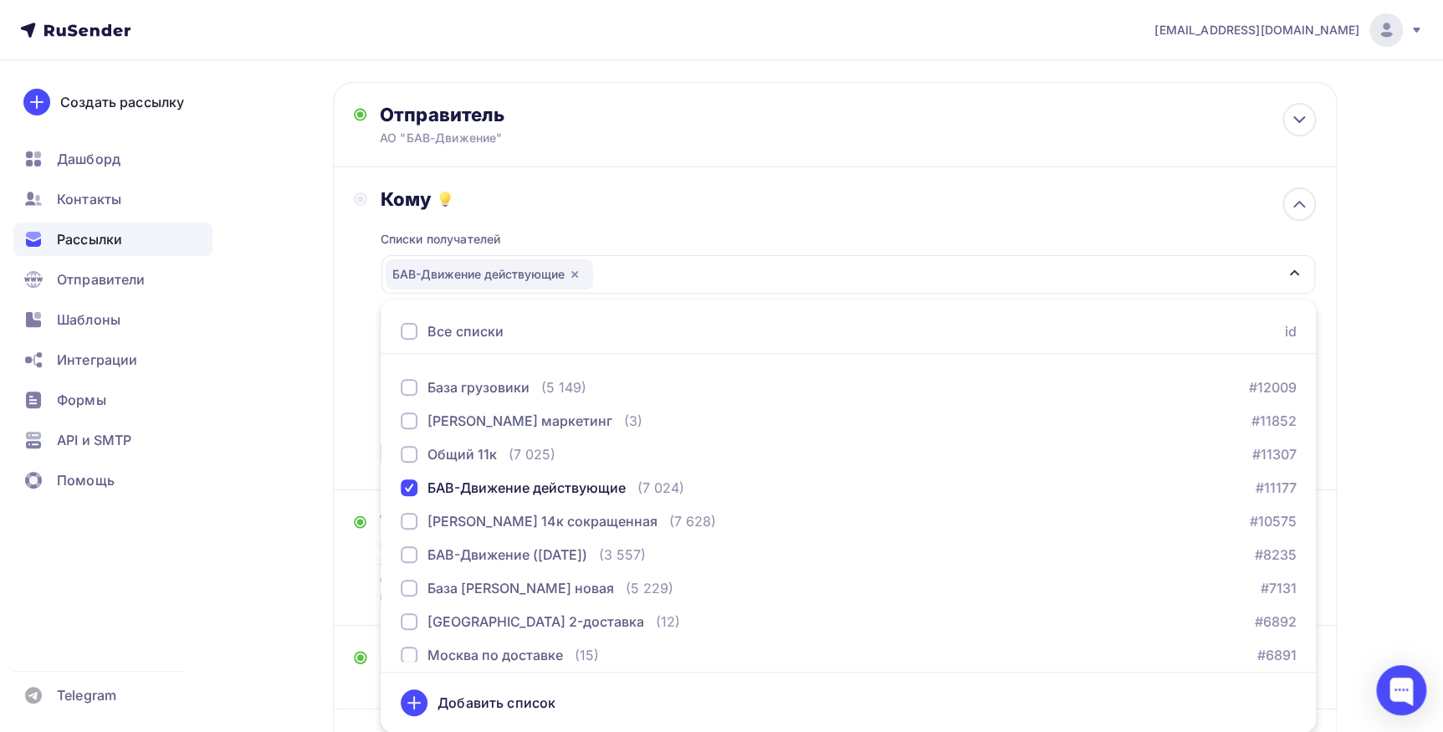
click at [364, 431] on div "Кому Списки получателей БАВ-Движение действующие Все списки id 2 ГИС/Яндекс Цен…" at bounding box center [835, 328] width 962 height 282
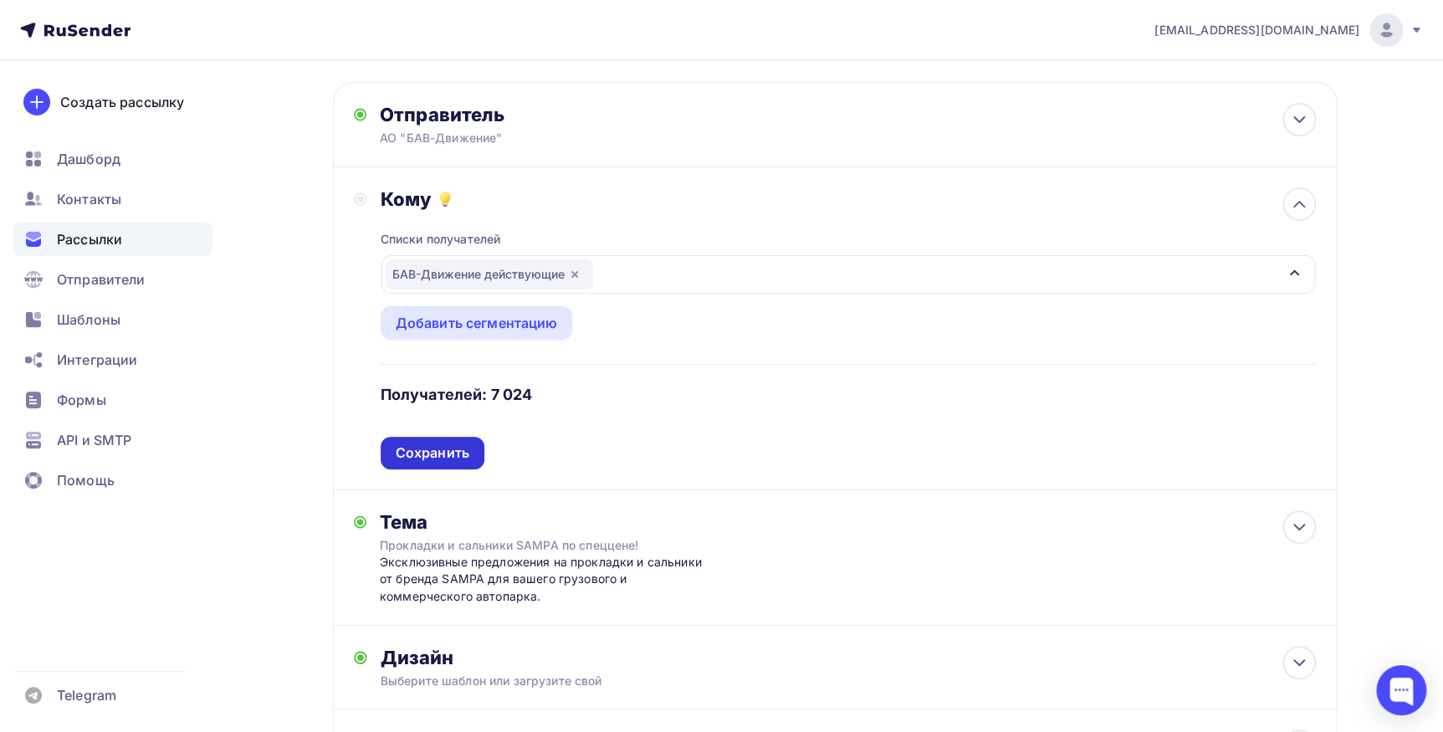
click at [456, 460] on div "Сохранить" at bounding box center [433, 452] width 74 height 19
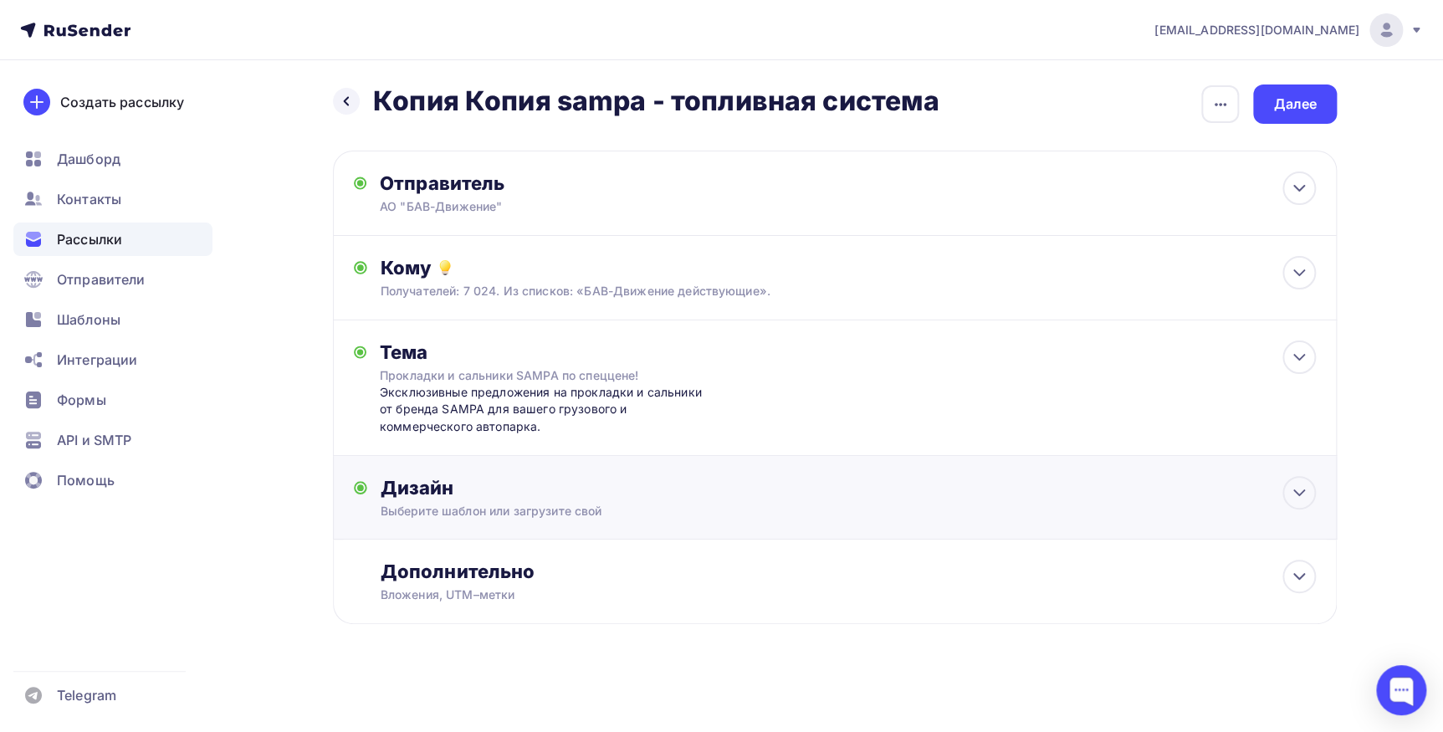
scroll to position [2, 0]
click at [609, 424] on div "Эксклюзивные предложения на прокладки и сальники от бренда SAMPA для вашего гру…" at bounding box center [545, 410] width 330 height 51
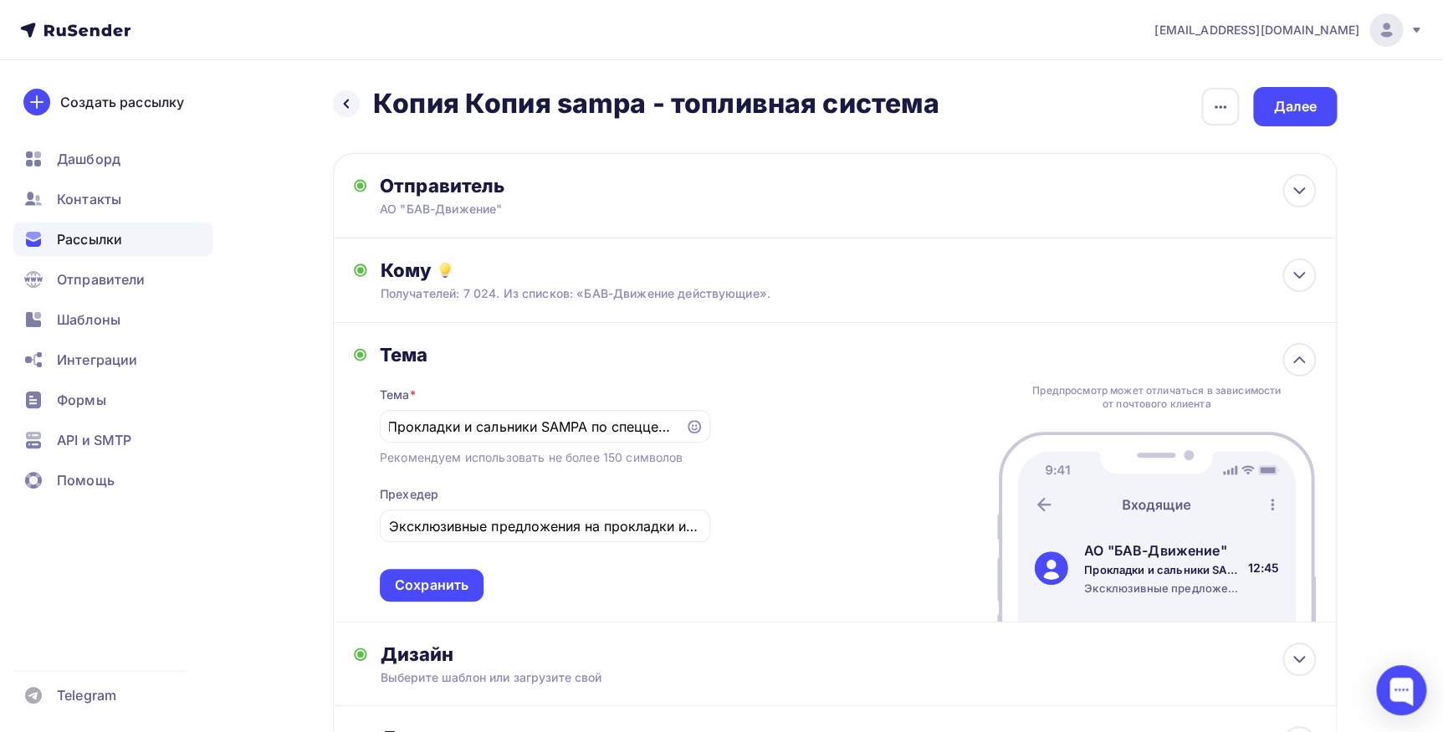
scroll to position [0, 0]
drag, startPoint x: 392, startPoint y: 420, endPoint x: 831, endPoint y: 417, distance: 439.1
click at [831, 417] on div "Тема Тема * Прокладки и сальники SAMPA по спеццене! Рекомендуем использовать не…" at bounding box center [835, 472] width 1004 height 299
paste input "ермомуфты и крыльчатки SAMPA со скидкой — осталось мало дней"
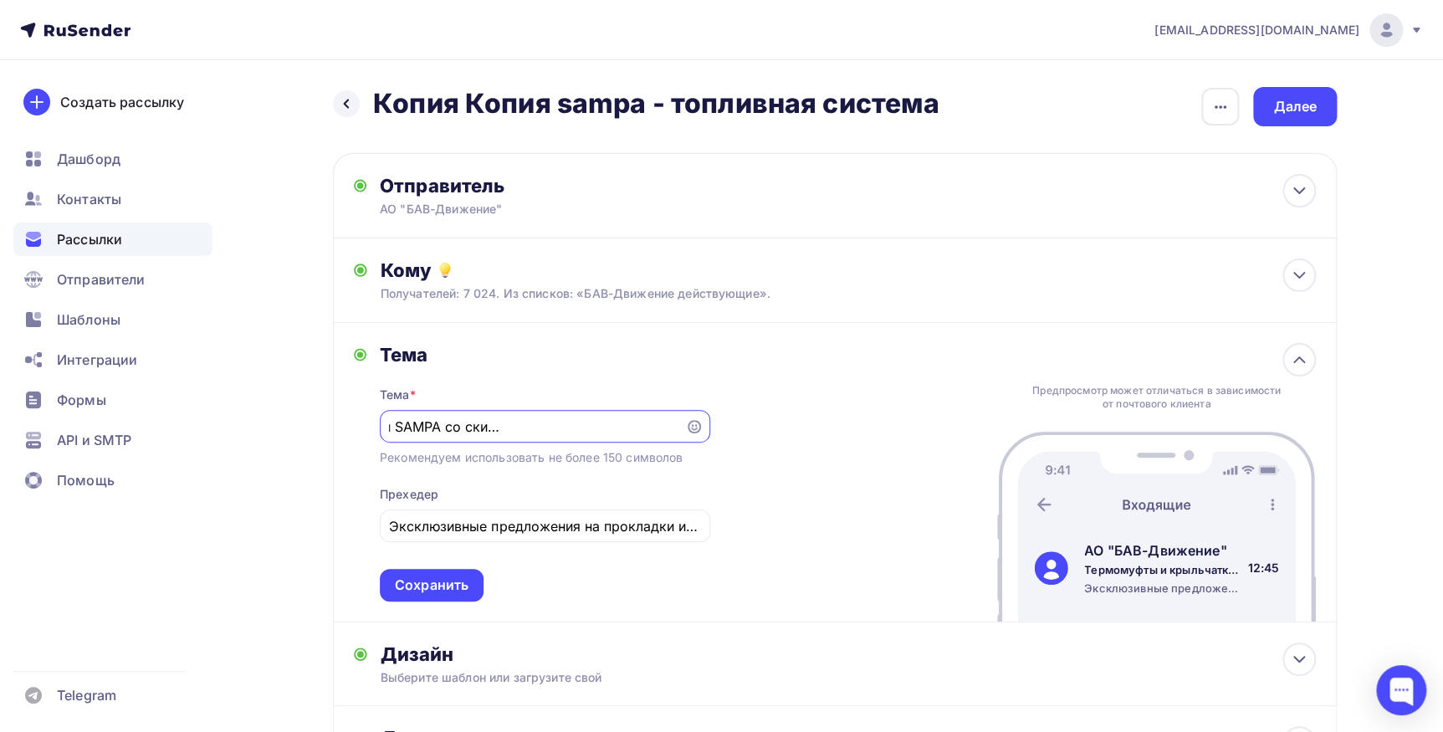
type input "Термомуфты и крыльчатки SAMPA со скидкой — осталось мало дней!"
drag, startPoint x: 386, startPoint y: 525, endPoint x: 774, endPoint y: 537, distance: 388.3
click at [774, 537] on div "Тема Тема * Термомуфты и крыльчатки SAMPA со скидкой — осталось мало дней! Реко…" at bounding box center [835, 472] width 1004 height 299
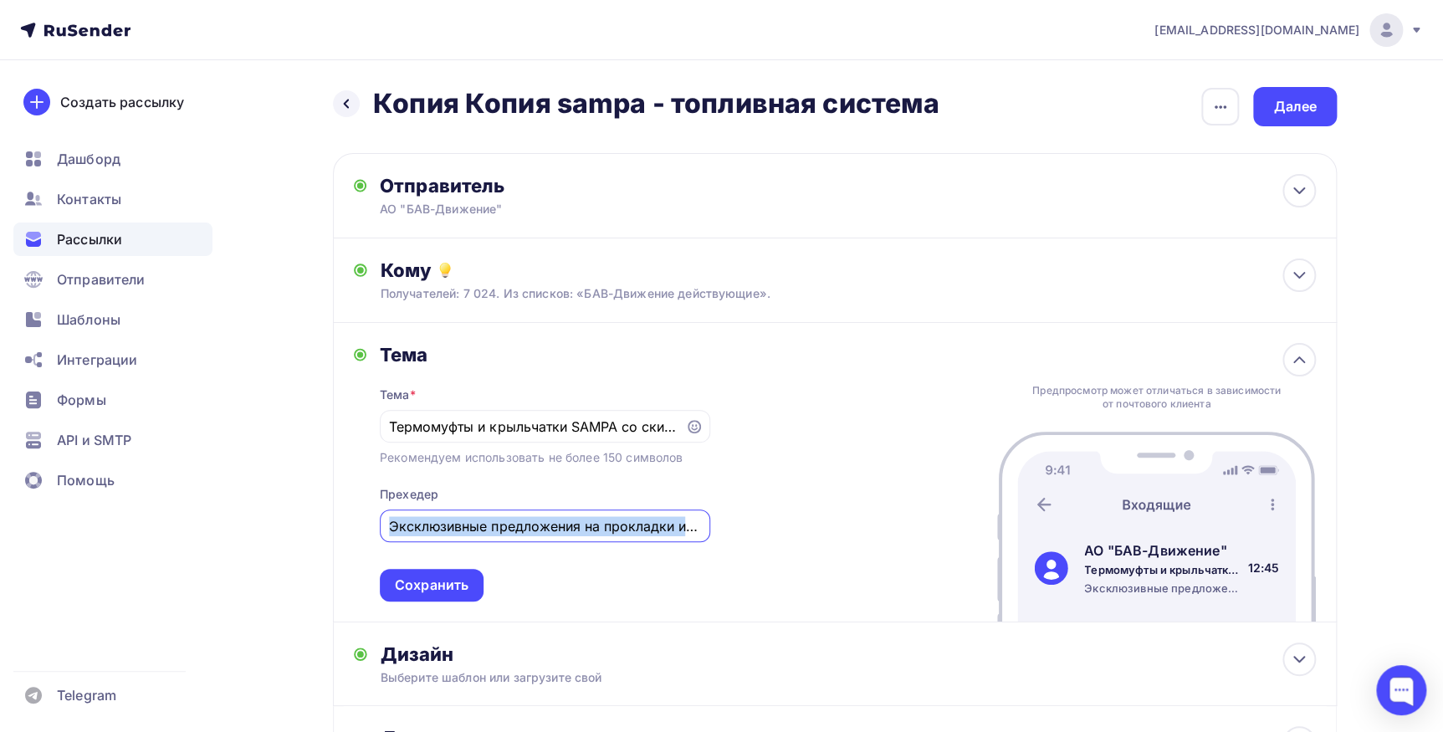
click at [446, 523] on input "Эксклюзивные предложения на прокладки и сальники от бренда SAMPA для вашего гру…" at bounding box center [544, 526] width 311 height 20
click at [396, 522] on input "Эксклюзивные предложения на прокладки и сальники от бренда SAMPA для вашего гру…" at bounding box center [544, 526] width 311 height 20
drag, startPoint x: 392, startPoint y: 523, endPoint x: 749, endPoint y: 529, distance: 356.4
click at [749, 529] on div "Тема Тема * Термомуфты и крыльчатки SAMPA со скидкой — осталось мало дней! Реко…" at bounding box center [835, 472] width 1004 height 299
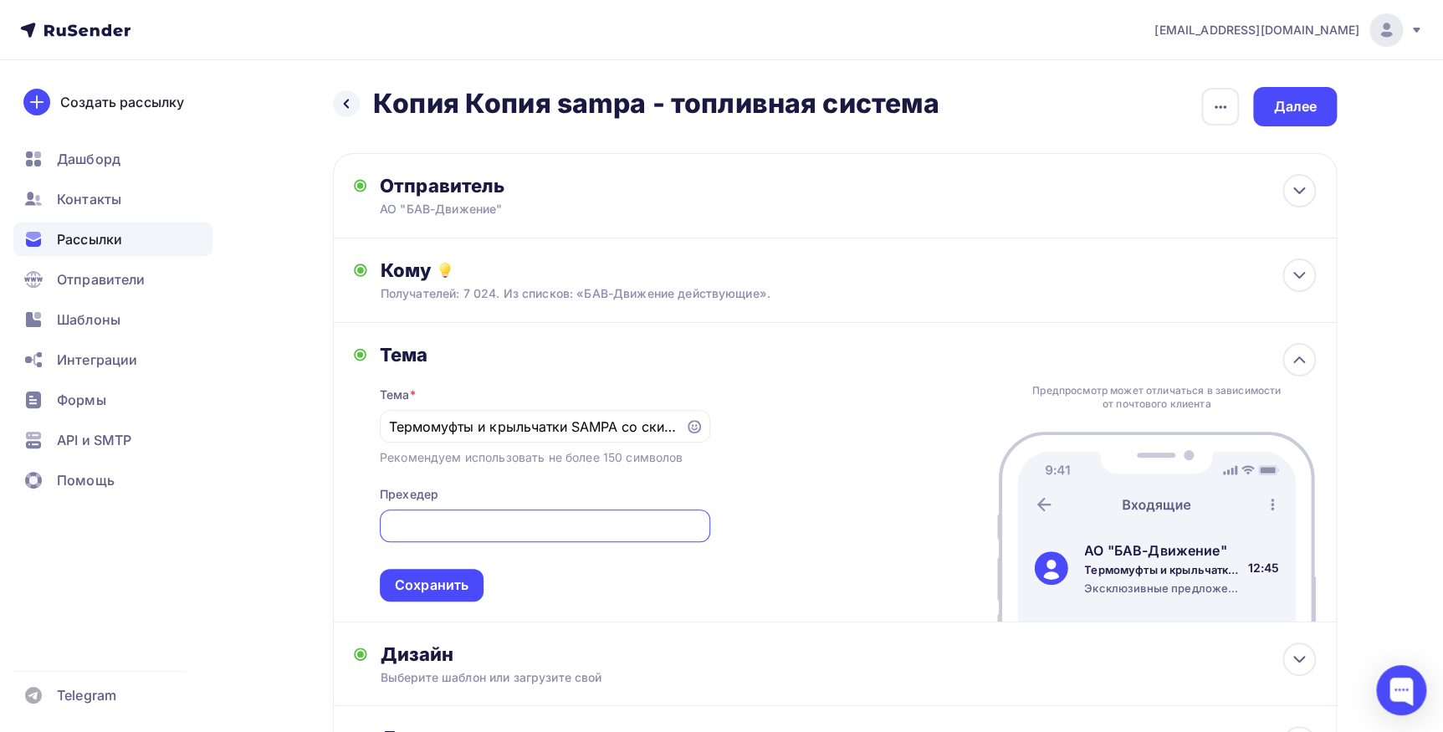
paste input "оследние дни скидок на SAMPA!"
type input "Последние дни скидок на SAMPA!"
click at [445, 577] on div "Сохранить" at bounding box center [432, 584] width 74 height 19
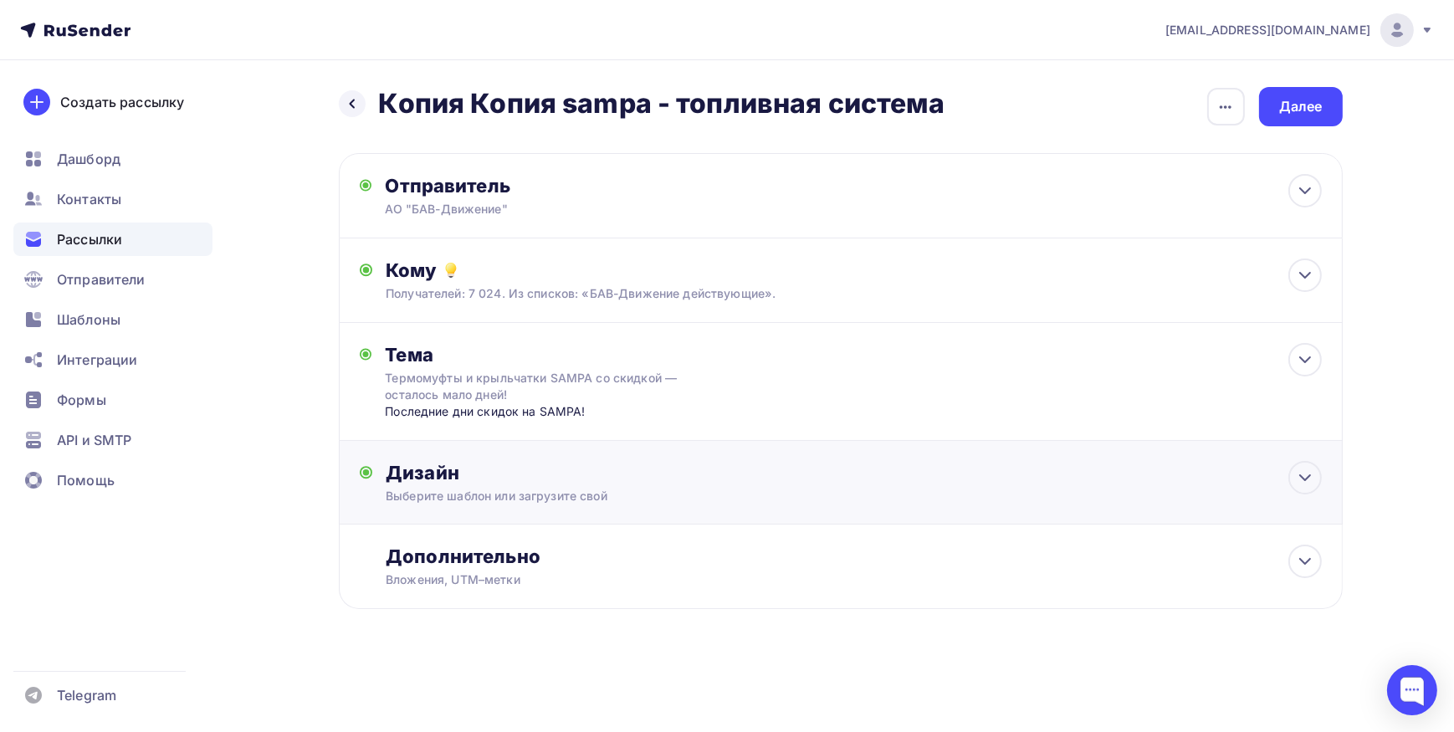
click at [443, 476] on div "Дизайн" at bounding box center [853, 472] width 935 height 23
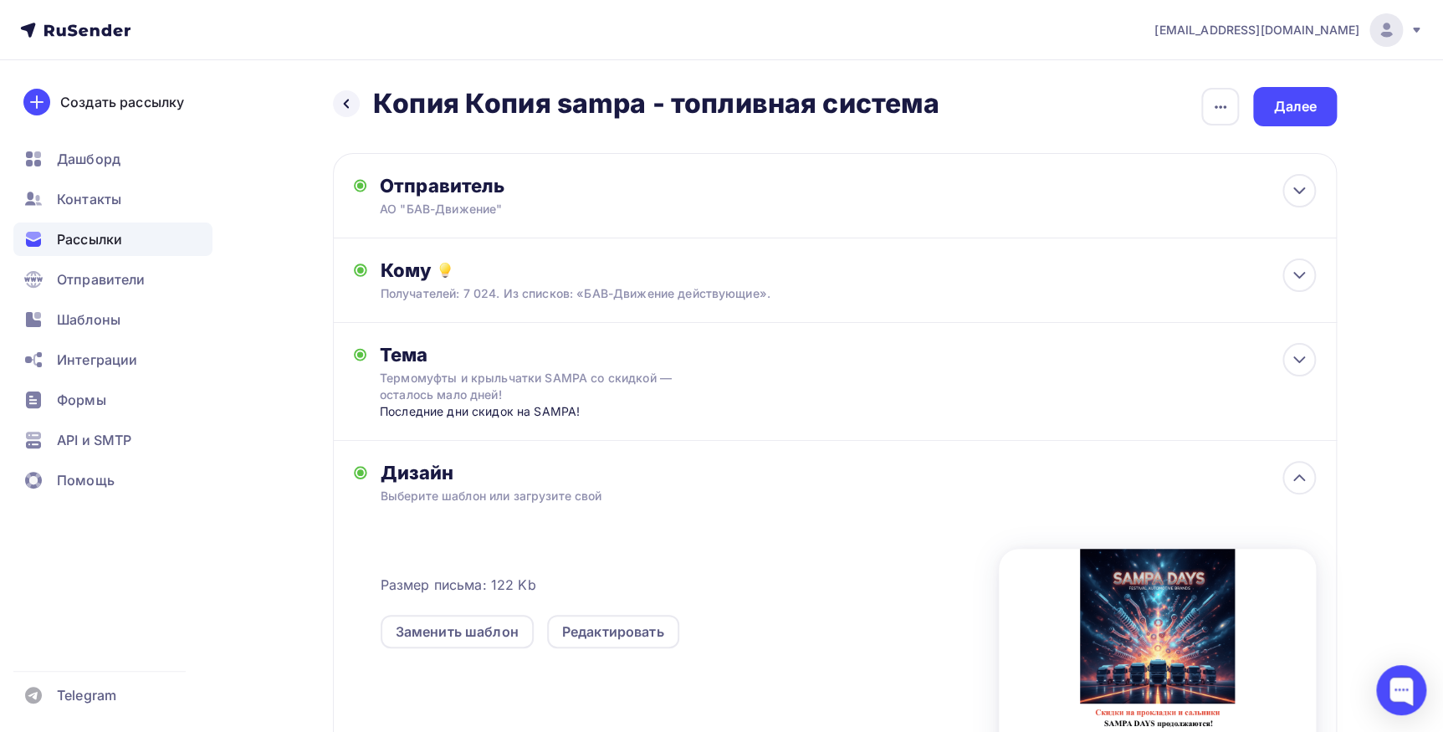
scroll to position [270, 0]
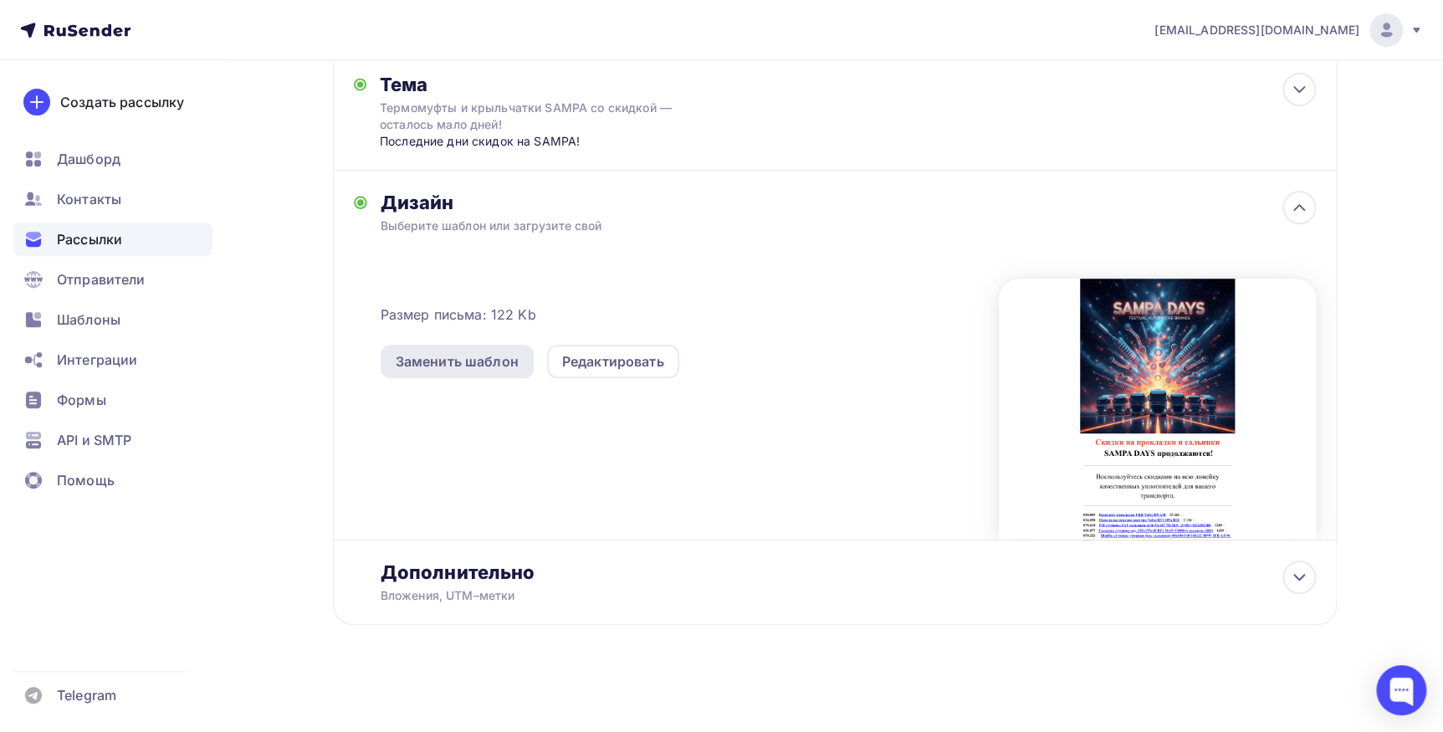
click at [468, 359] on div "Заменить шаблон" at bounding box center [457, 361] width 123 height 20
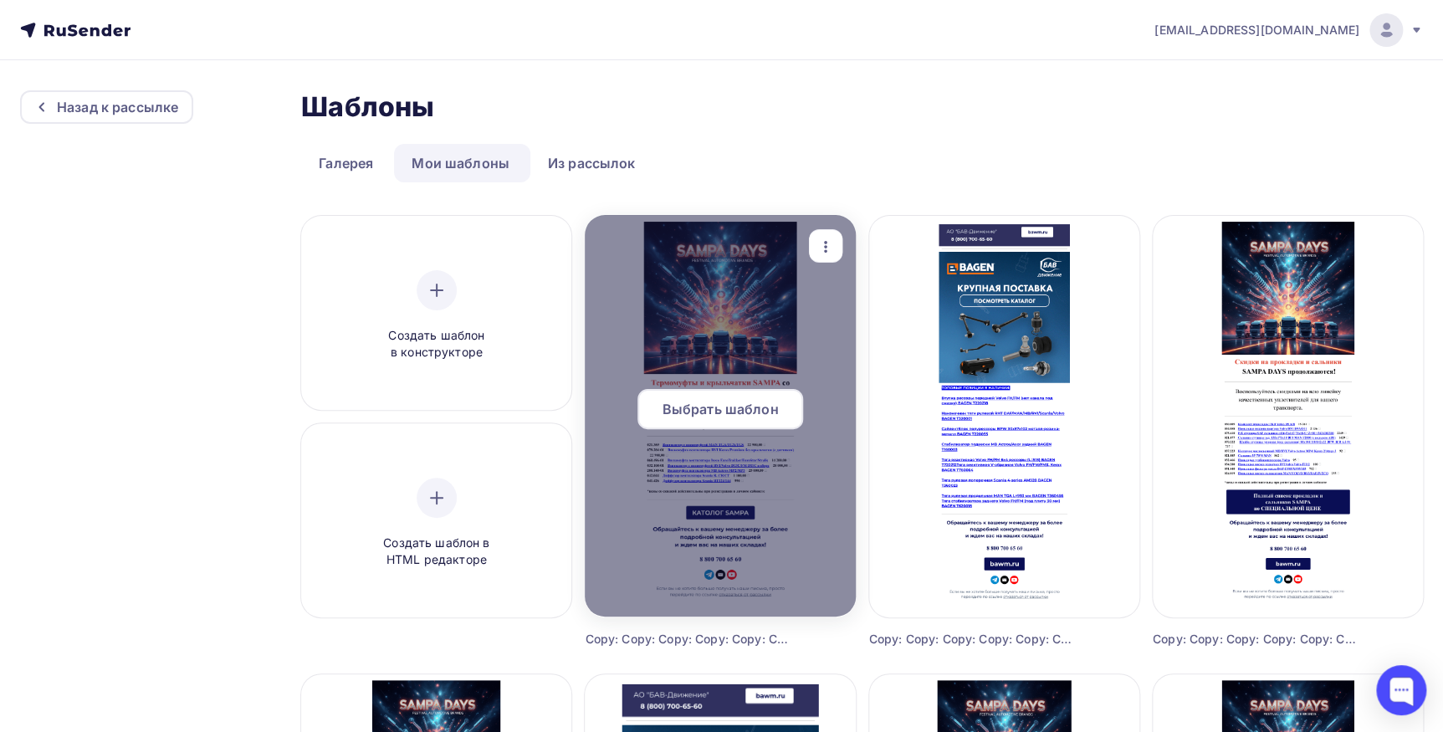
click at [713, 406] on span "Выбрать шаблон" at bounding box center [720, 409] width 116 height 20
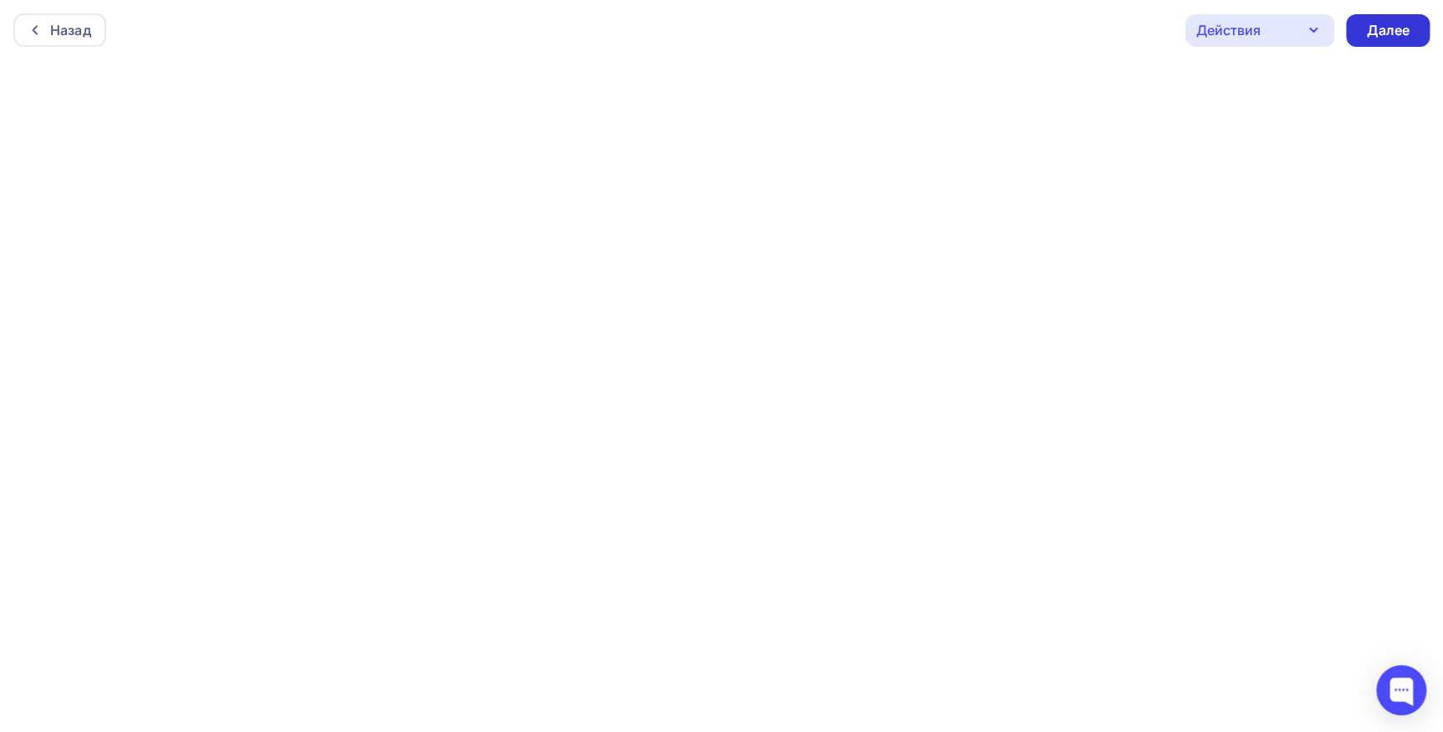
click at [1378, 27] on div "Далее" at bounding box center [1387, 30] width 43 height 19
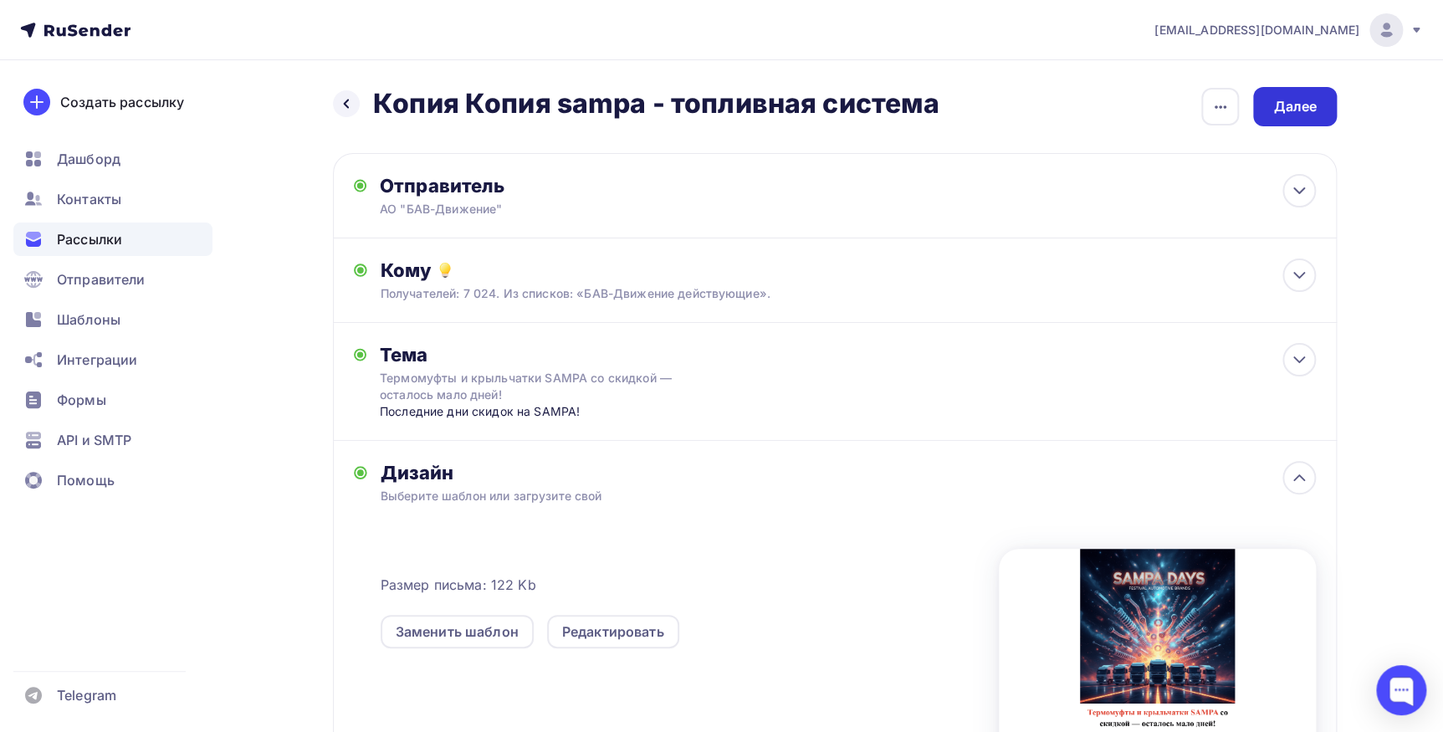
click at [1300, 110] on div "Далее" at bounding box center [1294, 106] width 43 height 19
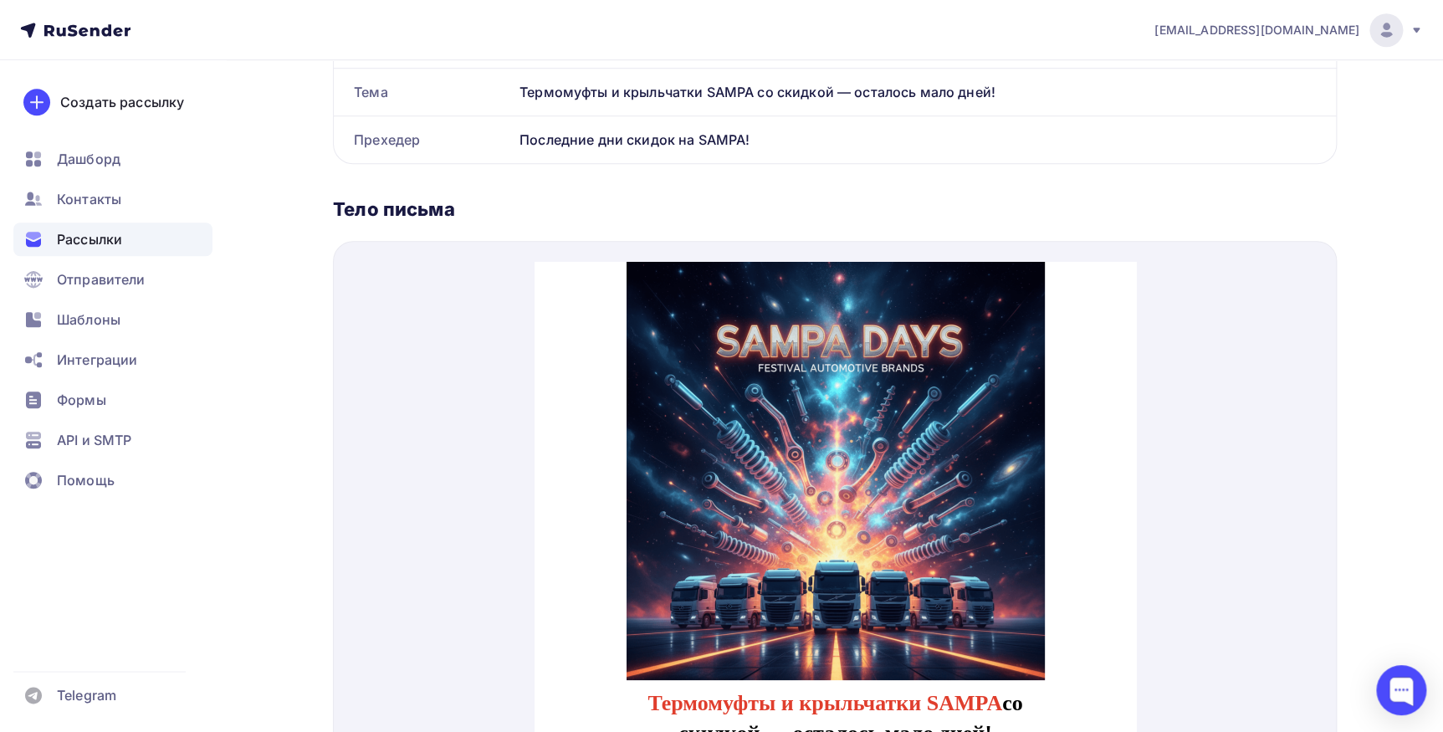
scroll to position [608, 0]
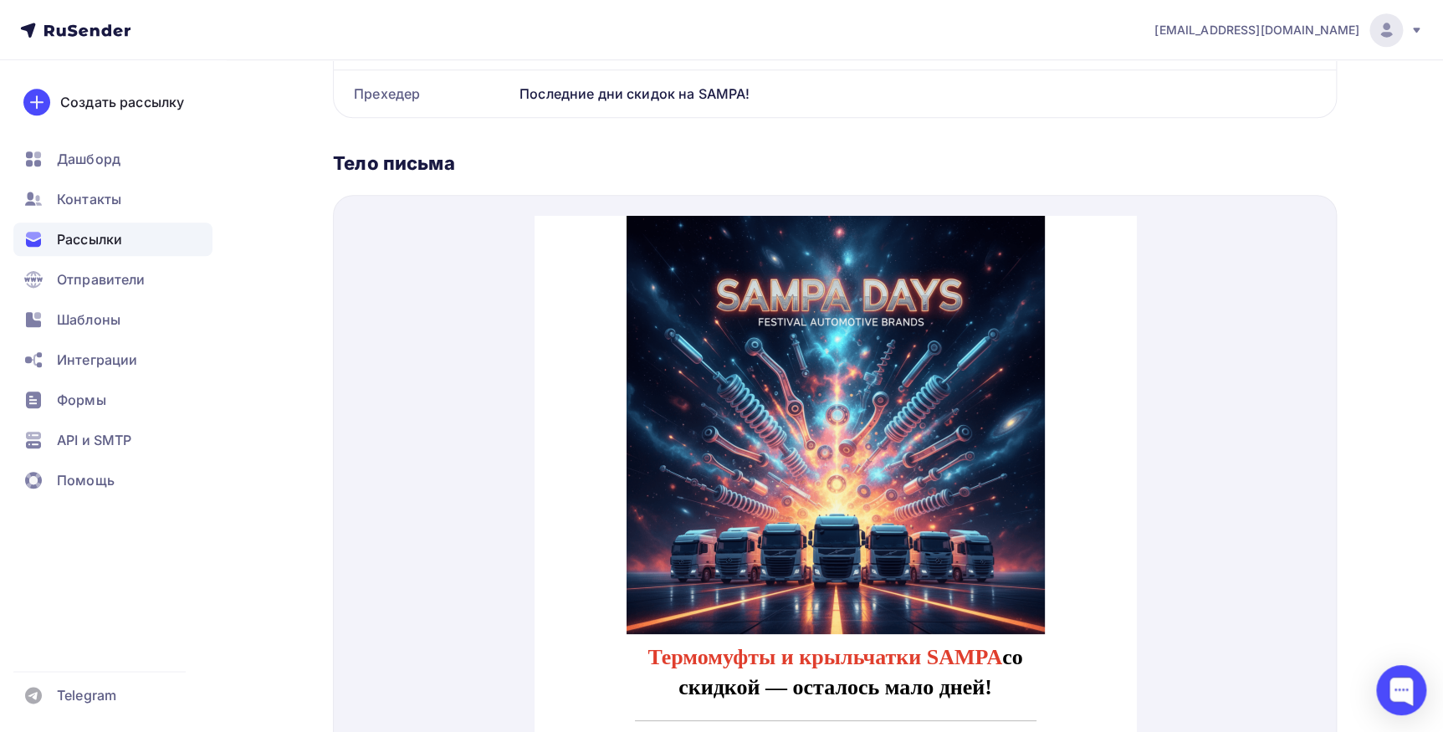
click at [698, 432] on img at bounding box center [835, 405] width 418 height 418
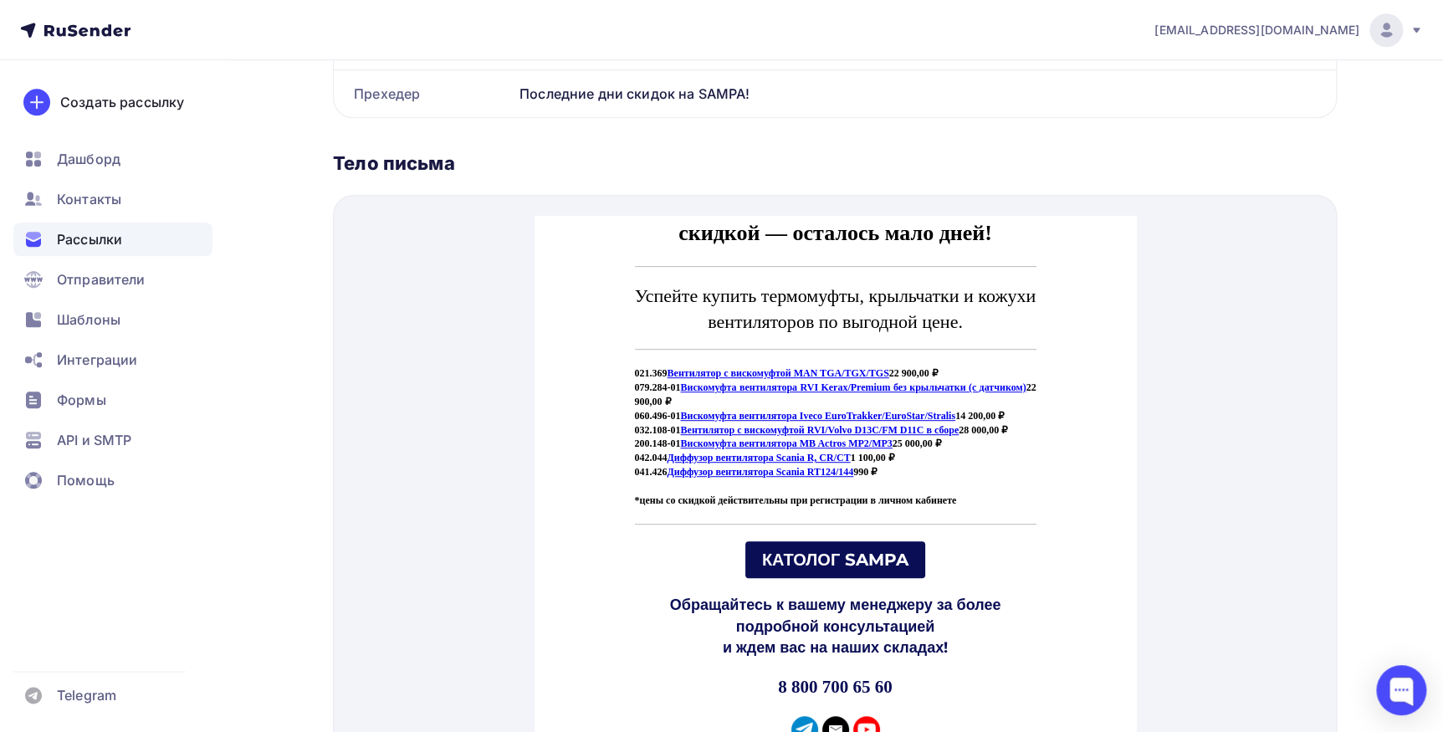
scroll to position [456, 0]
click at [859, 529] on span "КАТОЛОГ SAMPA" at bounding box center [834, 538] width 146 height 20
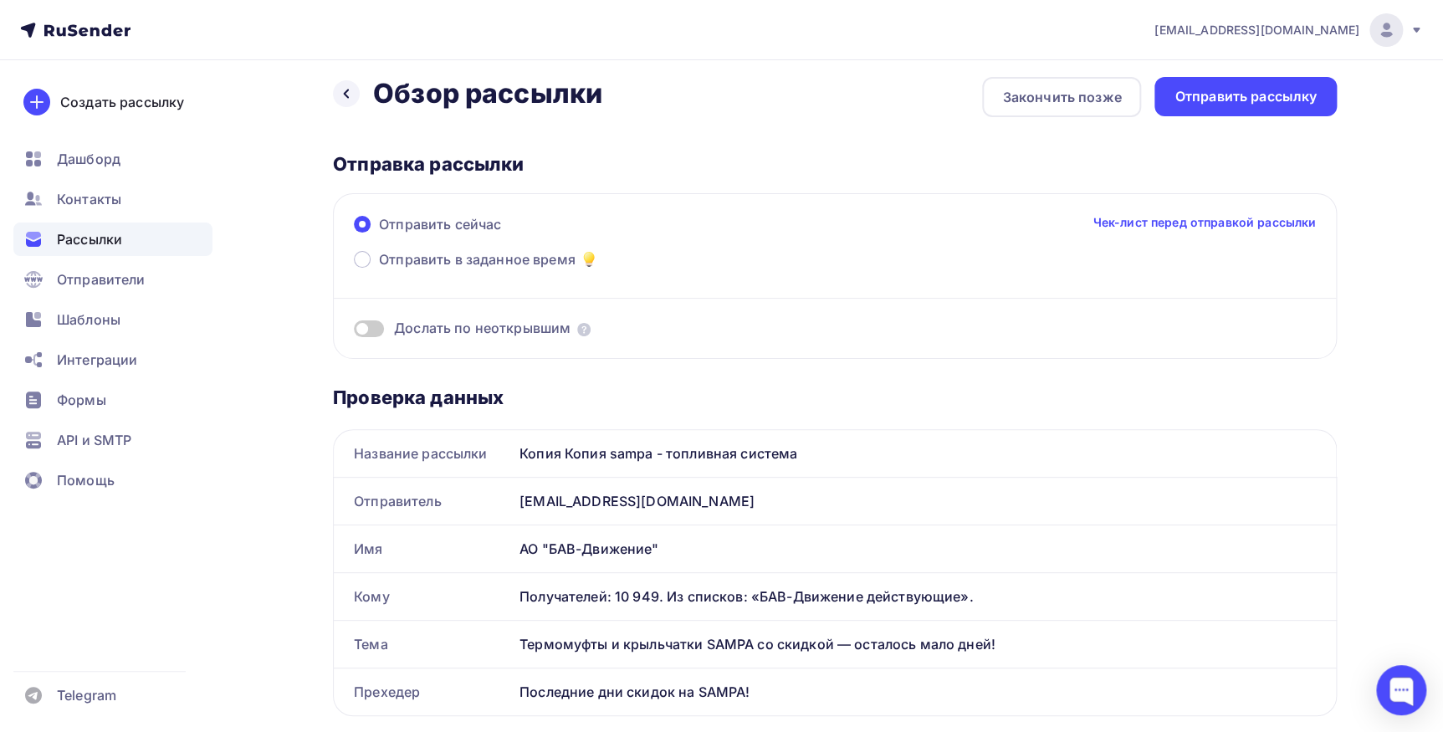
scroll to position [0, 0]
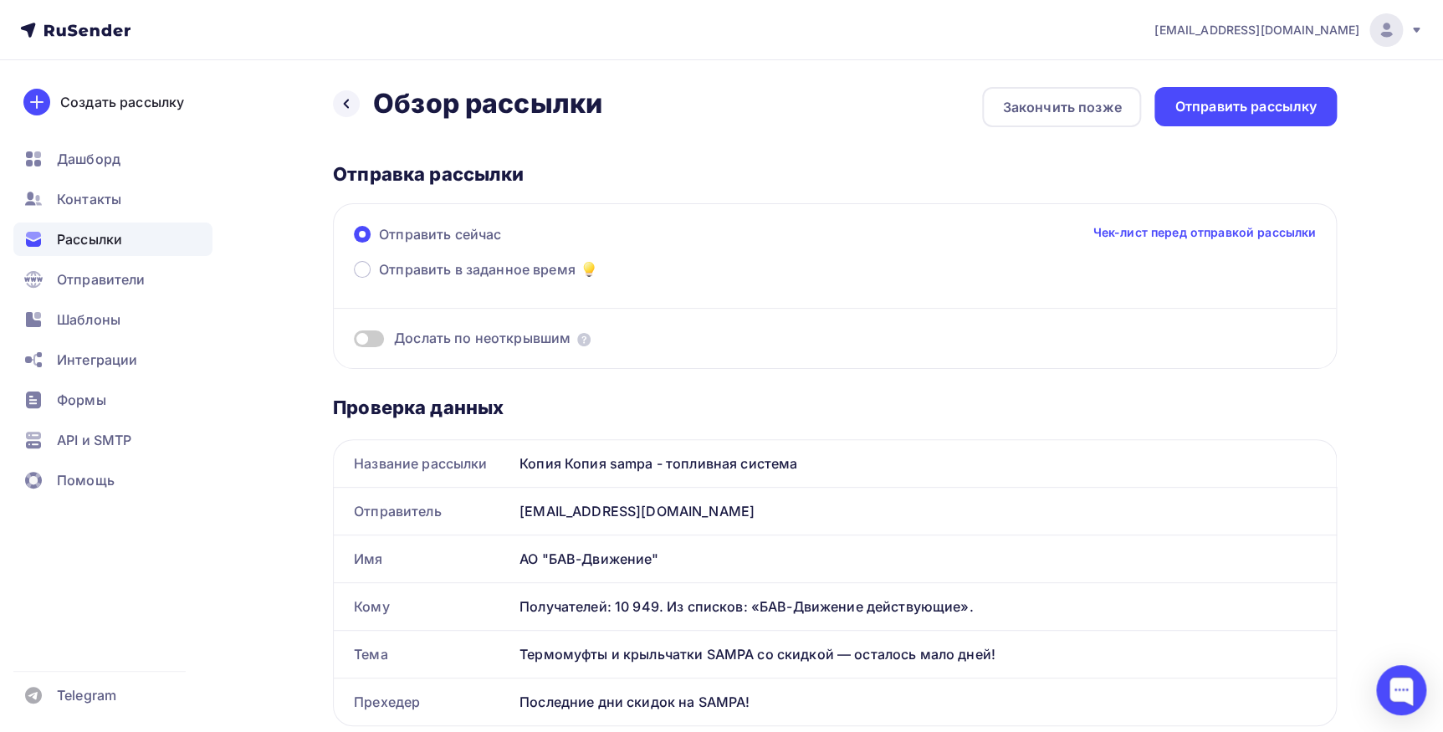
drag, startPoint x: 1230, startPoint y: 105, endPoint x: 1072, endPoint y: 170, distance: 170.2
drag, startPoint x: 1072, startPoint y: 170, endPoint x: 1229, endPoint y: 110, distance: 167.3
click at [1229, 110] on div "Отправить рассылку" at bounding box center [1245, 106] width 142 height 19
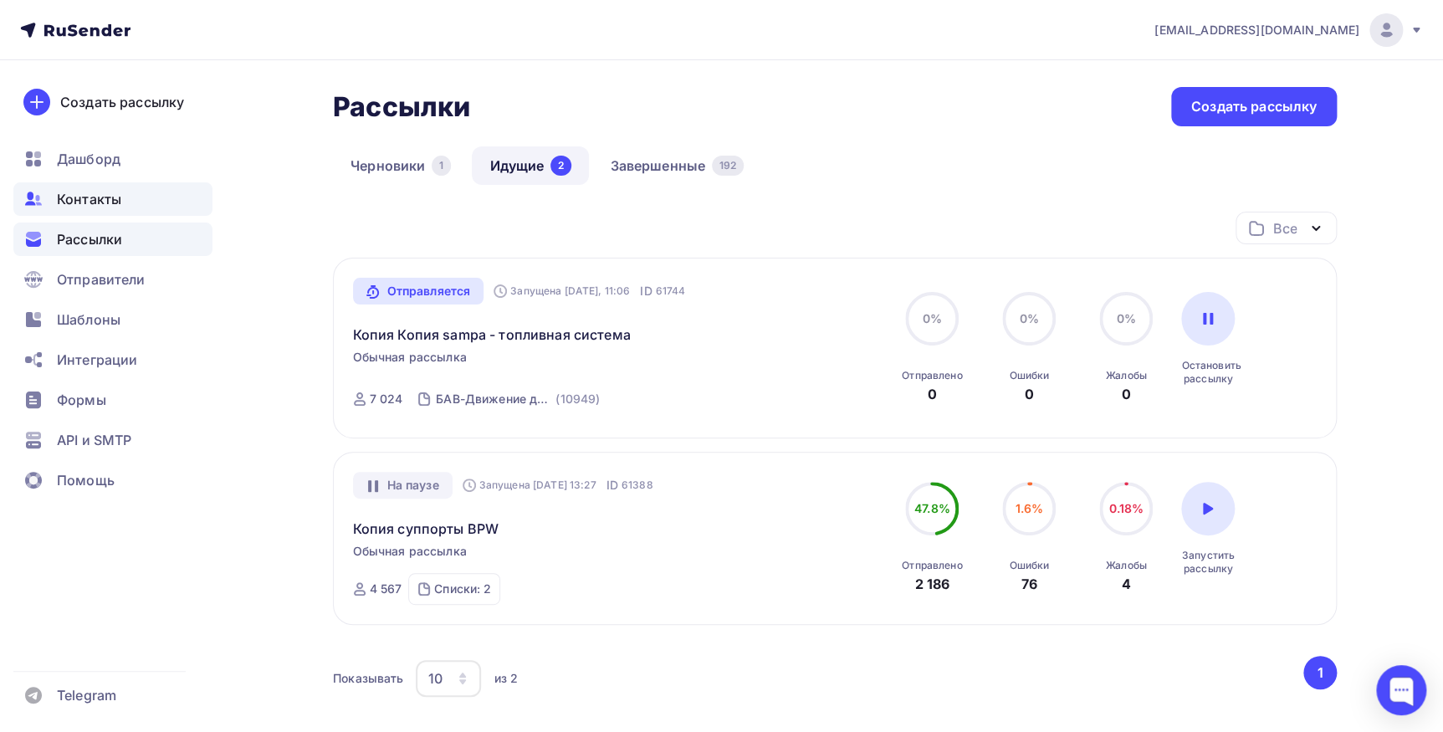
click at [79, 207] on span "Контакты" at bounding box center [89, 199] width 64 height 20
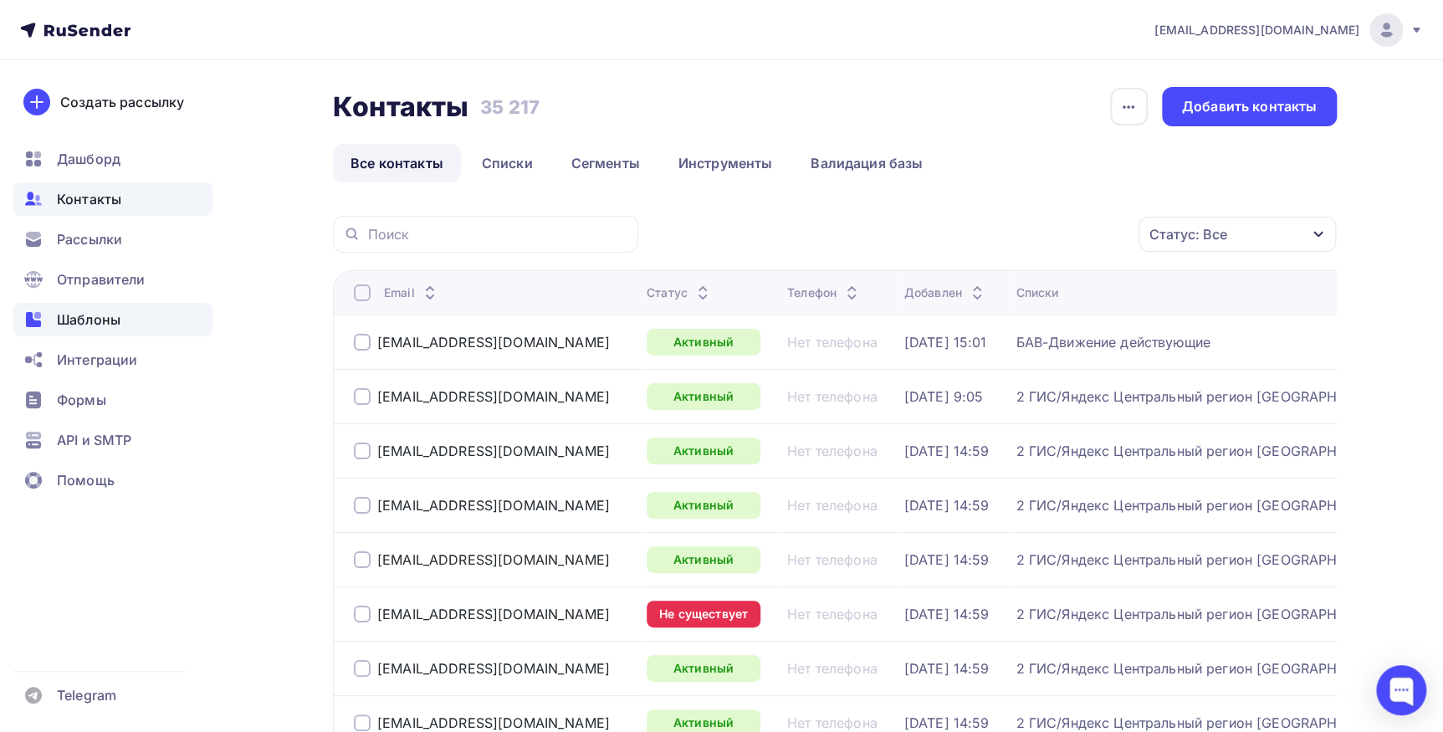
click at [85, 302] on ul "Дашборд Контакты Рассылки Отправители Шаблоны Интеграции Формы API и SMTP Помощь" at bounding box center [112, 324] width 199 height 364
click at [84, 318] on span "Шаблоны" at bounding box center [89, 319] width 64 height 20
